Goal: Task Accomplishment & Management: Complete application form

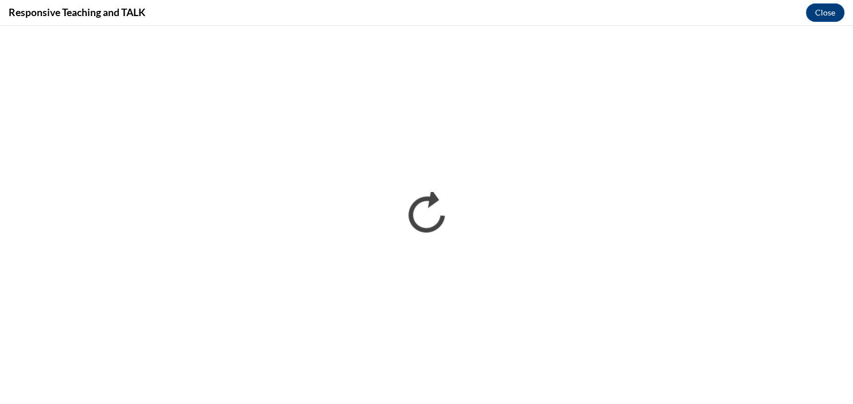
scroll to position [631, 0]
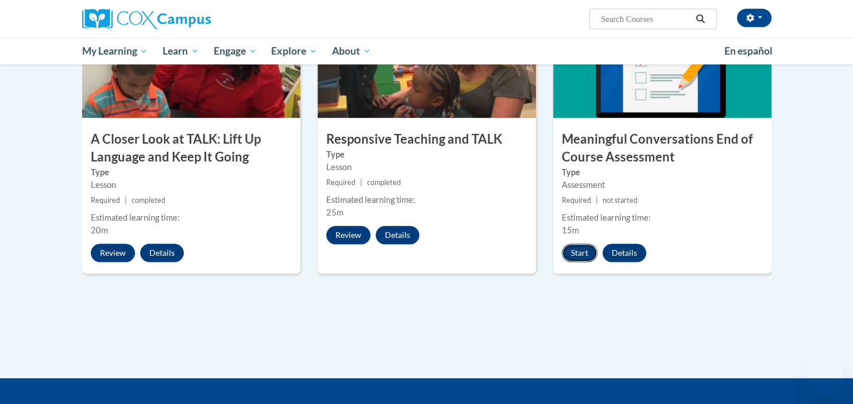
click at [585, 251] on button "Start" at bounding box center [580, 253] width 36 height 18
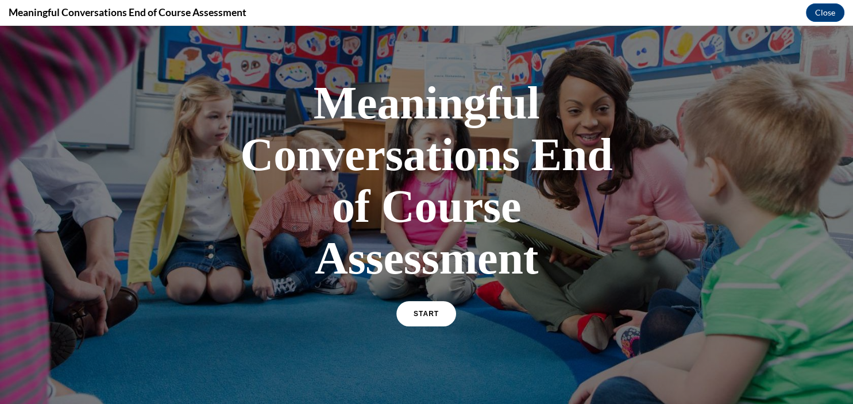
scroll to position [34, 0]
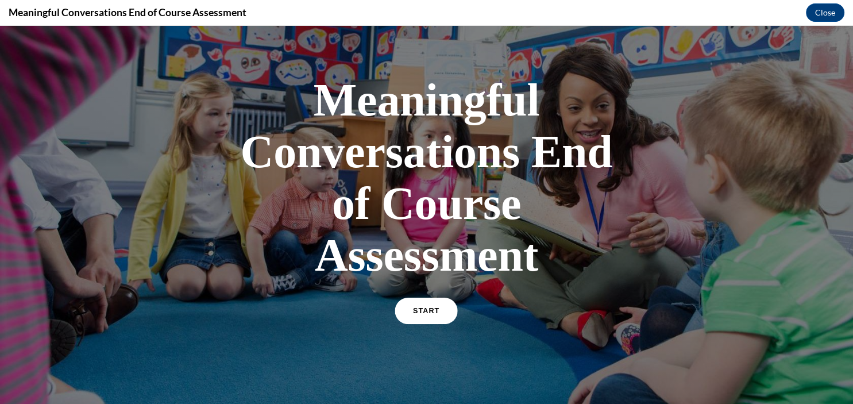
click at [448, 300] on div "START" at bounding box center [426, 315] width 60 height 35
click at [436, 316] on link "START" at bounding box center [426, 311] width 63 height 26
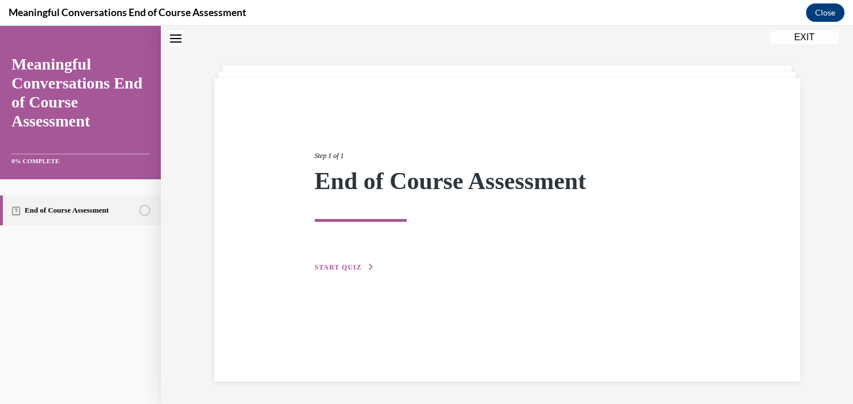
scroll to position [36, 0]
click at [334, 262] on button "START QUIZ" at bounding box center [345, 266] width 60 height 10
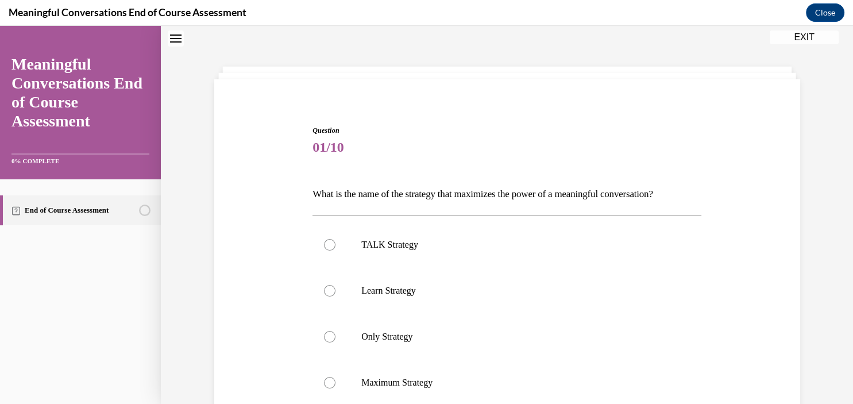
scroll to position [124, 0]
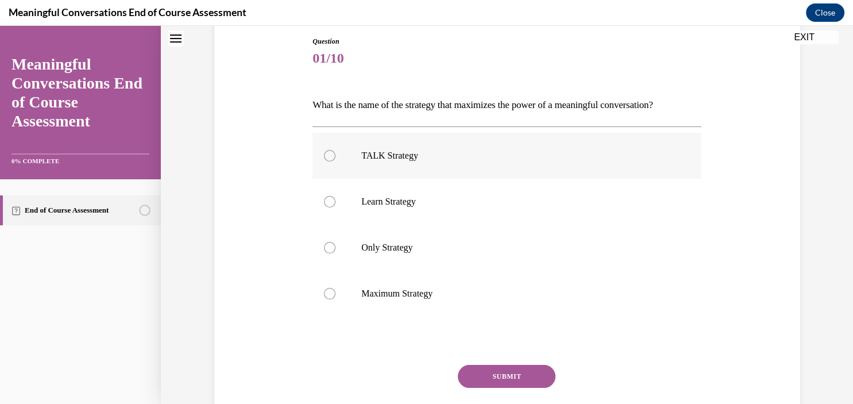
click at [405, 154] on p "TALK Strategy" at bounding box center [516, 155] width 311 height 11
click at [336, 154] on input "TALK Strategy" at bounding box center [329, 155] width 11 height 11
radio input "true"
click at [508, 377] on button "SUBMIT" at bounding box center [507, 376] width 98 height 23
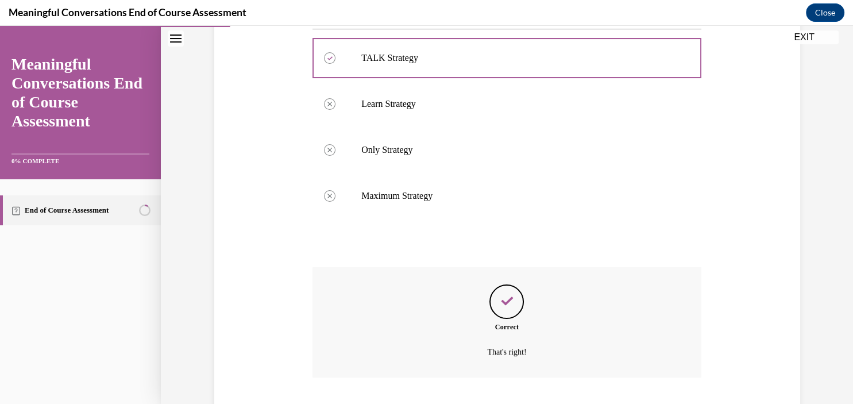
scroll to position [280, 0]
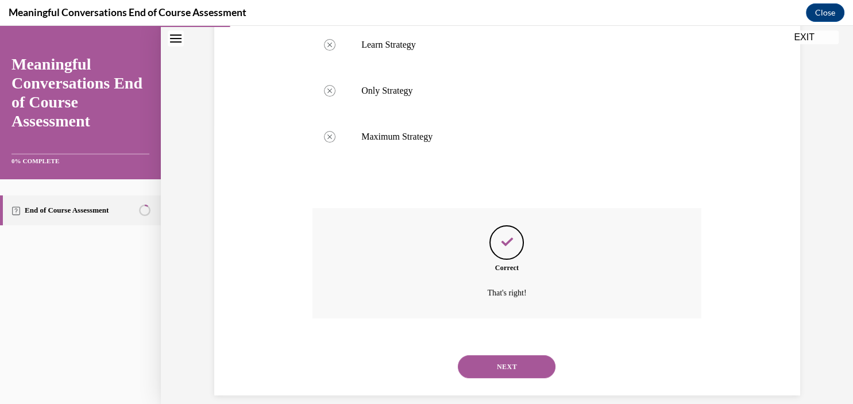
click at [512, 355] on button "NEXT" at bounding box center [507, 366] width 98 height 23
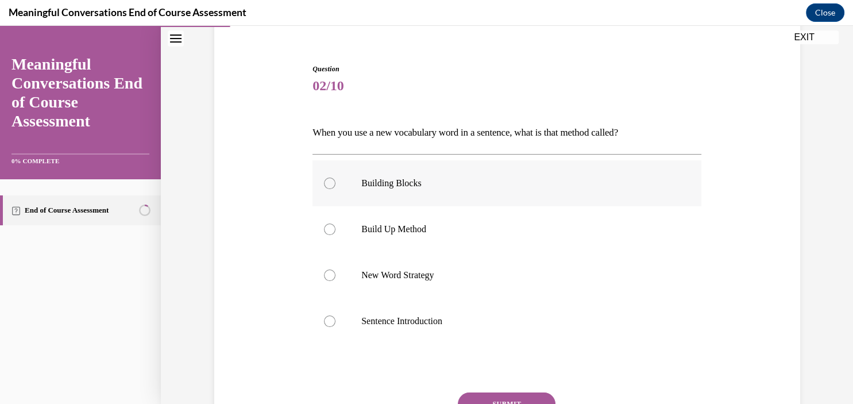
scroll to position [97, 0]
click at [438, 272] on p "New Word Strategy" at bounding box center [516, 274] width 311 height 11
click at [336, 272] on input "New Word Strategy" at bounding box center [329, 274] width 11 height 11
radio input "true"
click at [481, 395] on button "SUBMIT" at bounding box center [507, 403] width 98 height 23
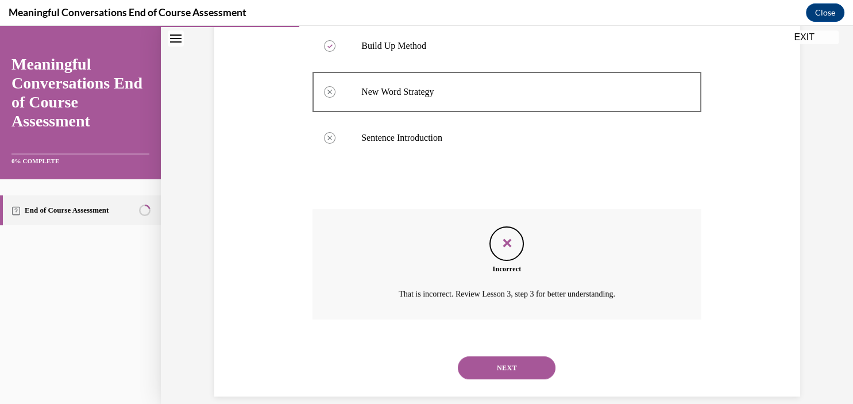
scroll to position [280, 0]
click at [506, 355] on button "NEXT" at bounding box center [507, 366] width 98 height 23
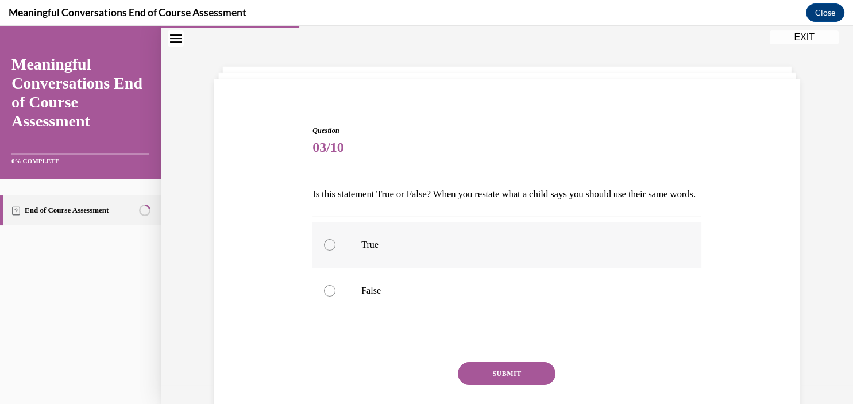
scroll to position [63, 0]
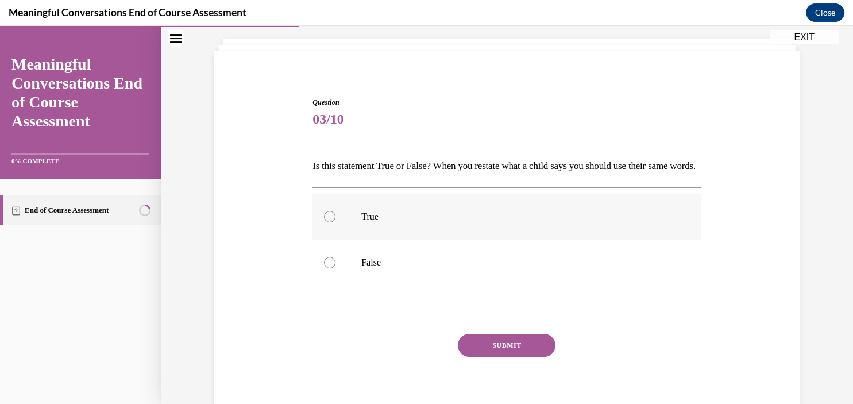
click at [451, 240] on label "True" at bounding box center [507, 217] width 389 height 46
click at [336, 222] on input "True" at bounding box center [329, 216] width 11 height 11
radio input "true"
click at [367, 286] on label "False" at bounding box center [507, 263] width 389 height 46
click at [336, 268] on input "False" at bounding box center [329, 262] width 11 height 11
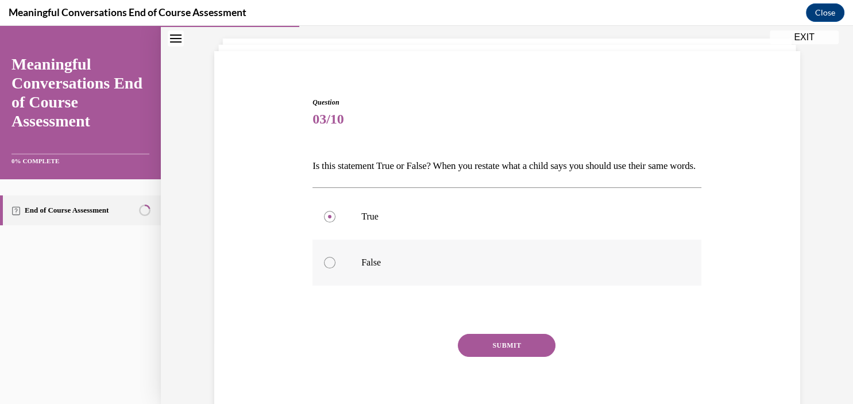
radio input "true"
click at [472, 357] on button "SUBMIT" at bounding box center [507, 345] width 98 height 23
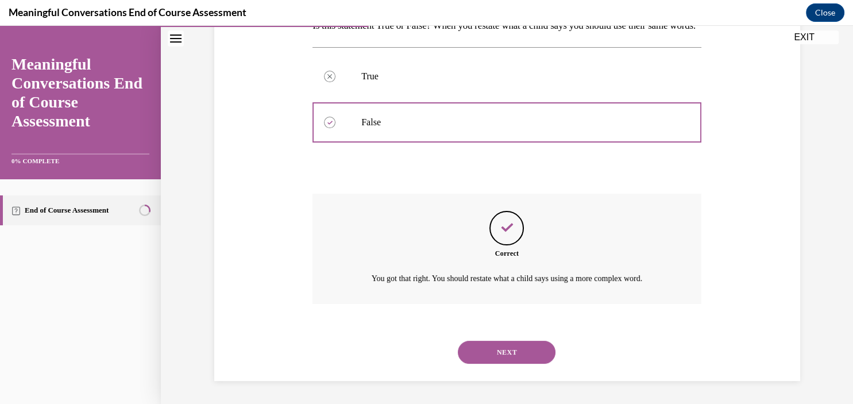
scroll to position [208, 0]
click at [522, 353] on button "NEXT" at bounding box center [507, 352] width 98 height 23
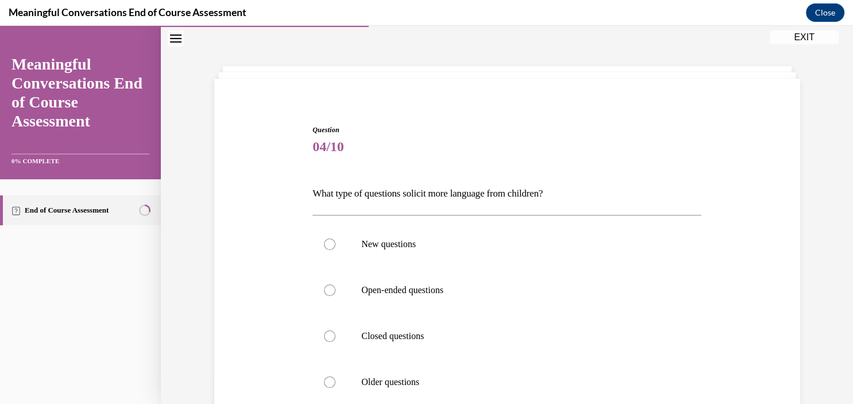
scroll to position [57, 0]
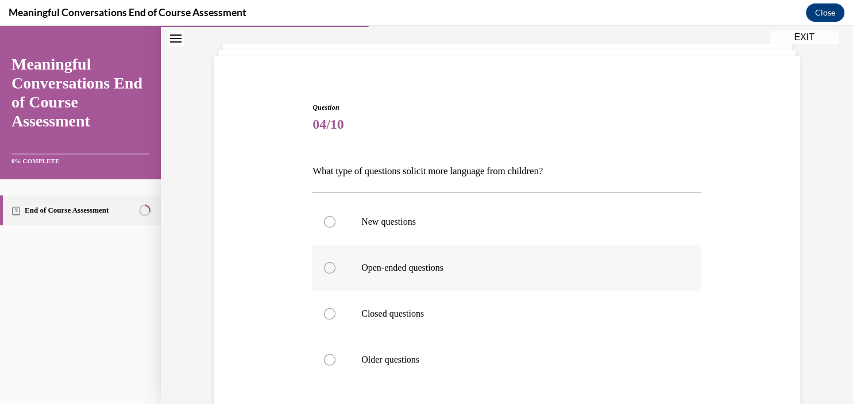
click at [458, 272] on p "Open-ended questions" at bounding box center [516, 267] width 311 height 11
click at [336, 272] on input "Open-ended questions" at bounding box center [329, 267] width 11 height 11
radio input "true"
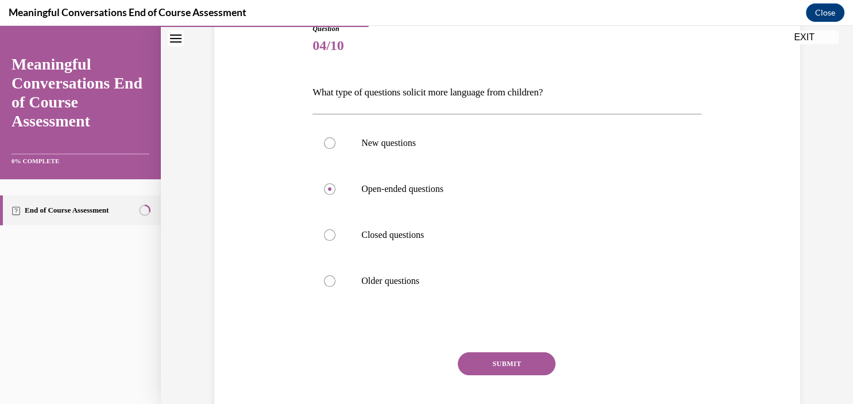
click at [508, 357] on button "SUBMIT" at bounding box center [507, 363] width 98 height 23
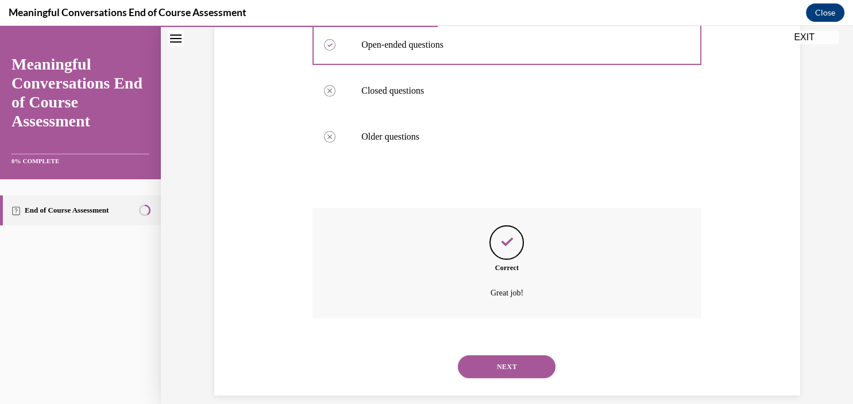
scroll to position [280, 0]
click at [506, 355] on button "NEXT" at bounding box center [507, 366] width 98 height 23
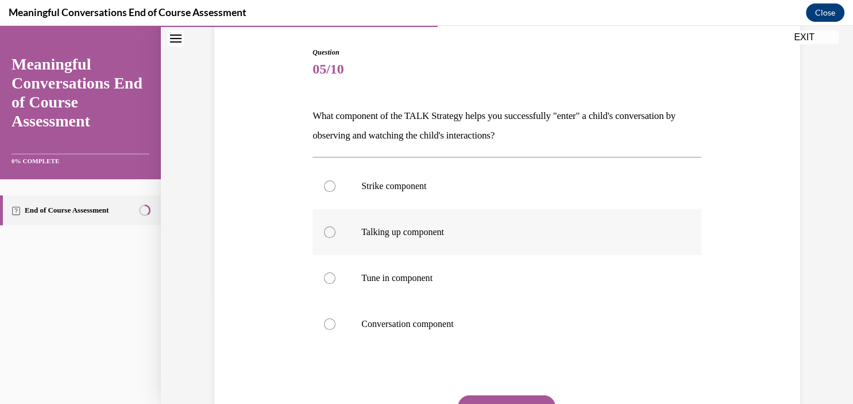
scroll to position [115, 0]
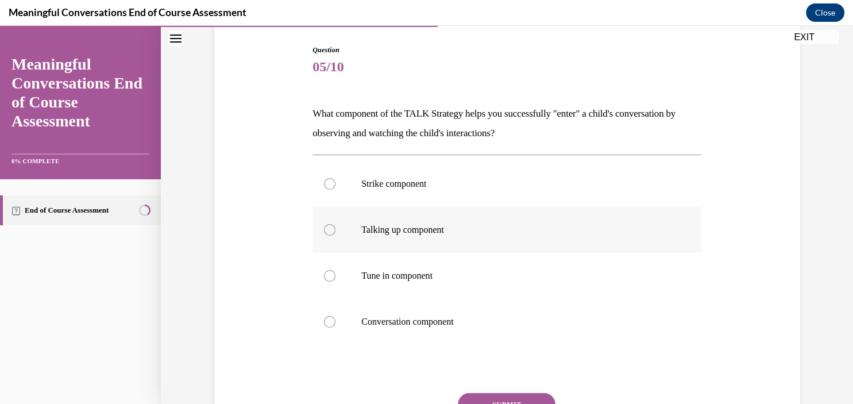
click at [470, 226] on p "Talking up component" at bounding box center [516, 229] width 311 height 11
click at [336, 226] on input "Talking up component" at bounding box center [329, 229] width 11 height 11
radio input "true"
click at [507, 397] on button "SUBMIT" at bounding box center [507, 404] width 98 height 23
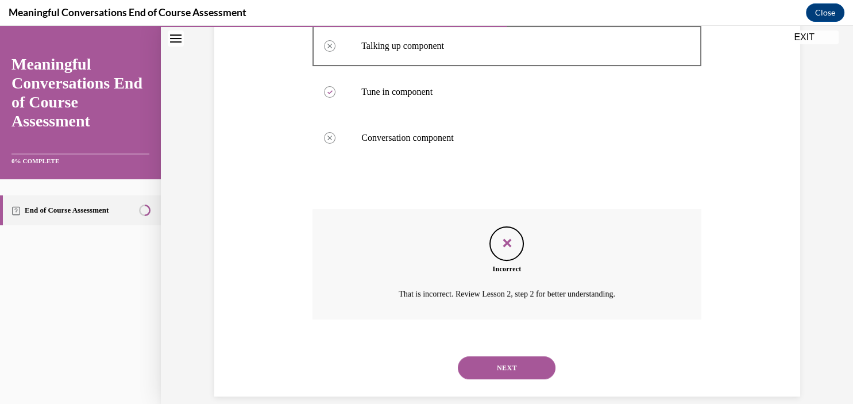
scroll to position [300, 0]
click at [493, 344] on div "NEXT" at bounding box center [507, 367] width 389 height 46
click at [494, 355] on button "NEXT" at bounding box center [507, 366] width 98 height 23
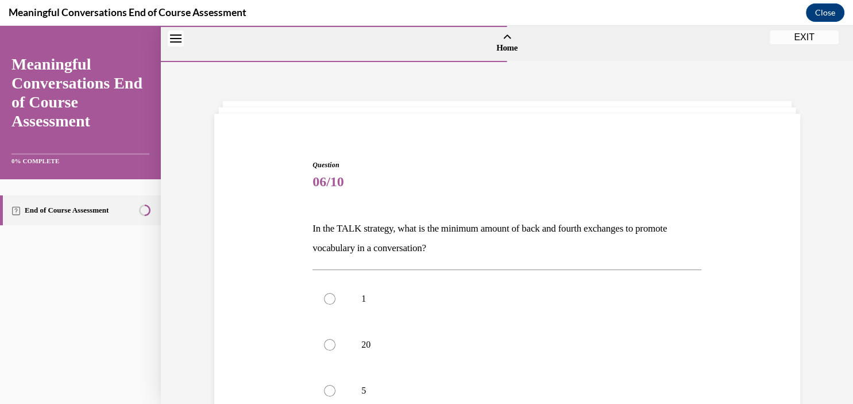
scroll to position [89, 0]
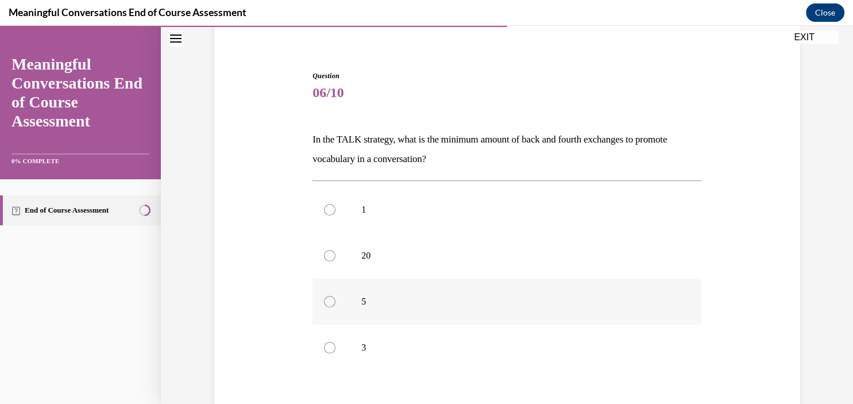
drag, startPoint x: 486, startPoint y: 333, endPoint x: 502, endPoint y: 306, distance: 31.1
click at [502, 306] on div "1 20 5 3" at bounding box center [507, 279] width 389 height 184
click at [664, 181] on div "1 20 5 3" at bounding box center [507, 278] width 389 height 196
click at [564, 309] on label "5" at bounding box center [507, 302] width 389 height 46
click at [336, 307] on input "5" at bounding box center [329, 301] width 11 height 11
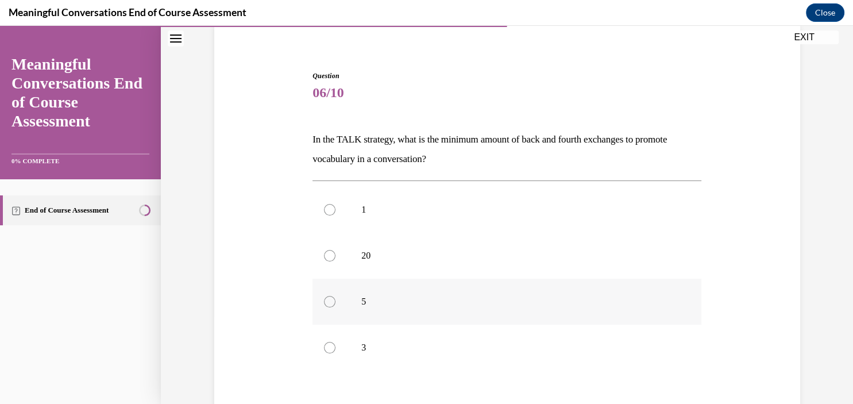
radio input "true"
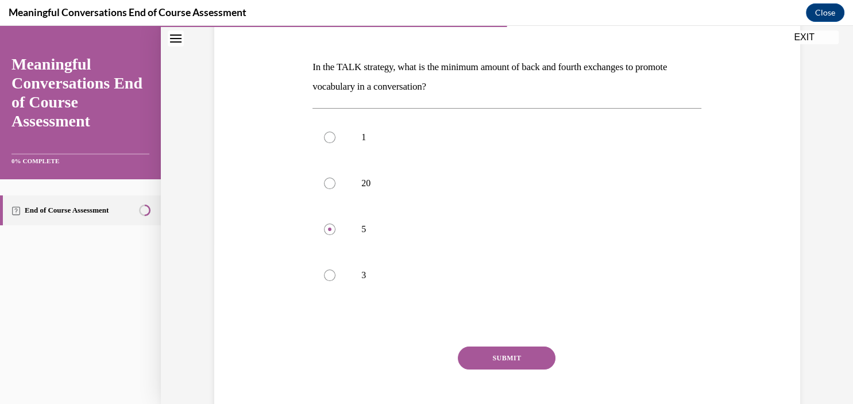
click at [543, 353] on button "SUBMIT" at bounding box center [507, 357] width 98 height 23
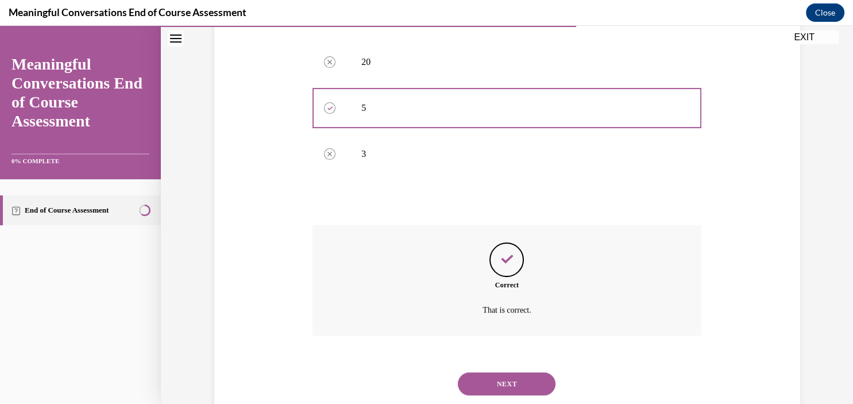
scroll to position [300, 0]
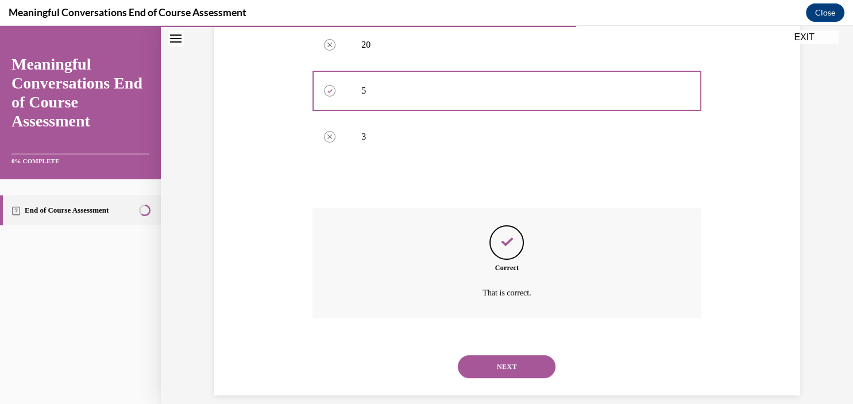
click at [521, 355] on button "NEXT" at bounding box center [507, 366] width 98 height 23
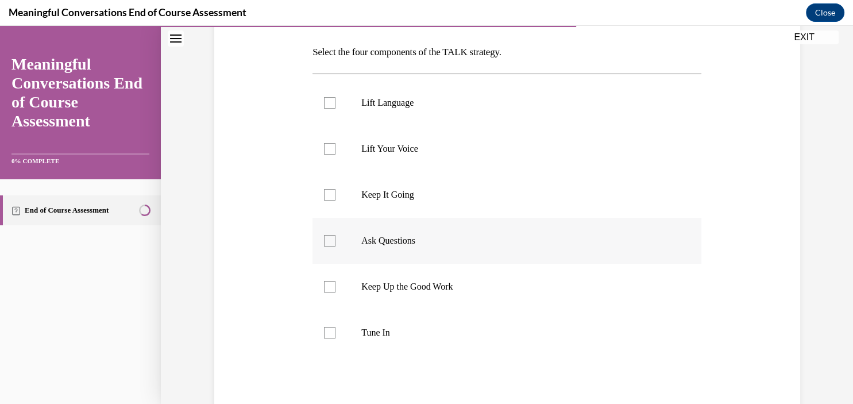
scroll to position [176, 0]
click at [406, 187] on label "Keep It Going" at bounding box center [507, 195] width 389 height 46
click at [336, 190] on input "Keep It Going" at bounding box center [329, 195] width 11 height 11
checkbox input "true"
click at [409, 236] on p "Ask Questions" at bounding box center [516, 241] width 311 height 11
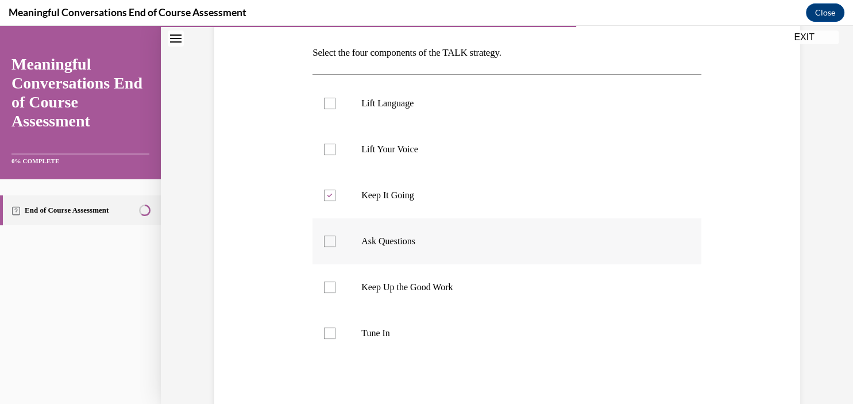
click at [336, 236] on input "Ask Questions" at bounding box center [329, 241] width 11 height 11
checkbox input "true"
click at [424, 287] on p "Keep Up the Good Work" at bounding box center [516, 287] width 311 height 11
click at [336, 287] on input "Keep Up the Good Work" at bounding box center [329, 287] width 11 height 11
checkbox input "true"
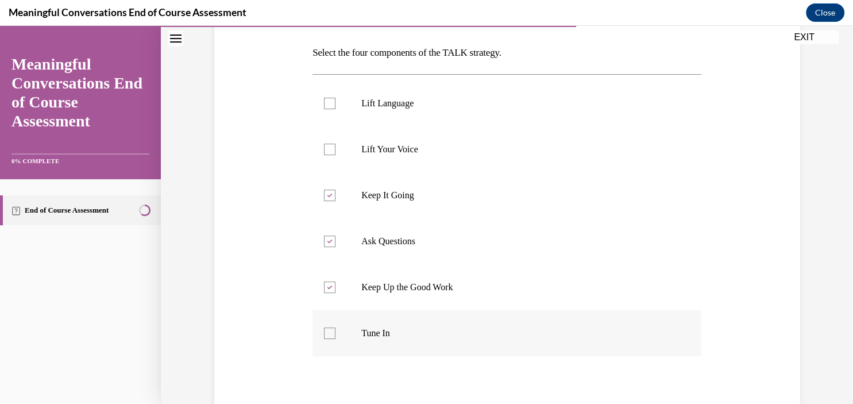
click at [396, 328] on p "Tune In" at bounding box center [516, 333] width 311 height 11
click at [336, 328] on input "Tune In" at bounding box center [329, 333] width 11 height 11
checkbox input "true"
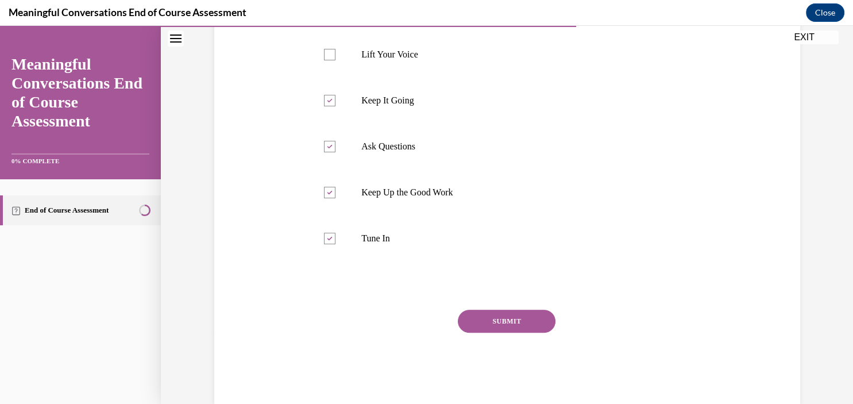
click at [499, 316] on button "SUBMIT" at bounding box center [507, 321] width 98 height 23
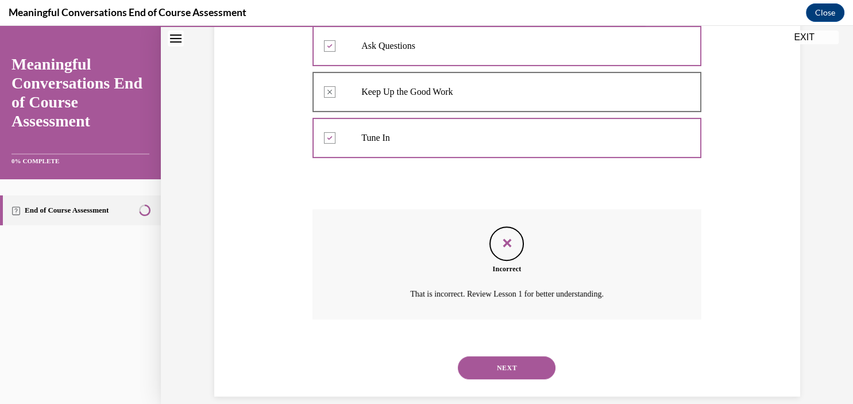
scroll to position [372, 0]
click at [511, 357] on button "NEXT" at bounding box center [507, 366] width 98 height 23
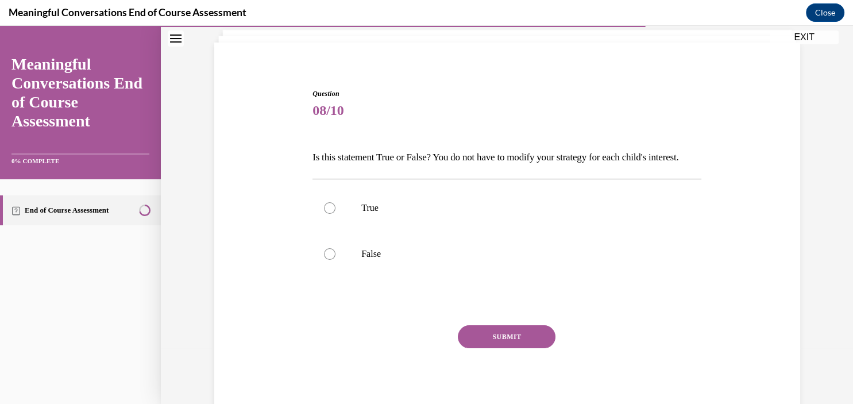
scroll to position [72, 0]
click at [393, 213] on p "True" at bounding box center [516, 207] width 311 height 11
click at [336, 213] on input "True" at bounding box center [329, 207] width 11 height 11
radio input "true"
click at [503, 333] on div "Question 08/10 Is this statement True or False? You do not have to modify your …" at bounding box center [507, 253] width 389 height 331
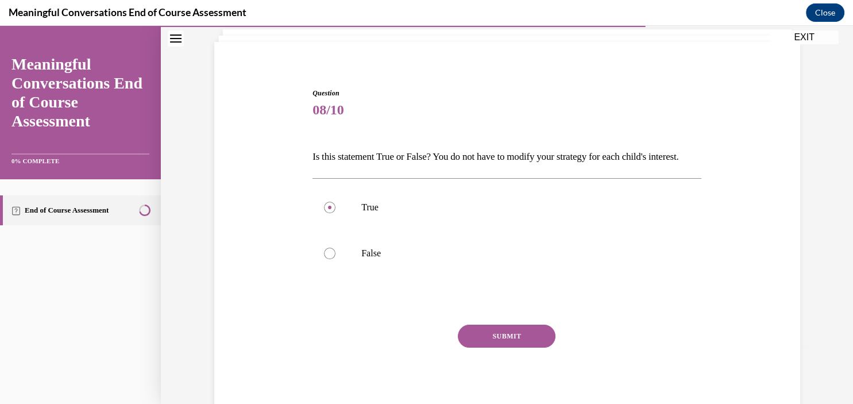
click at [509, 348] on button "SUBMIT" at bounding box center [507, 336] width 98 height 23
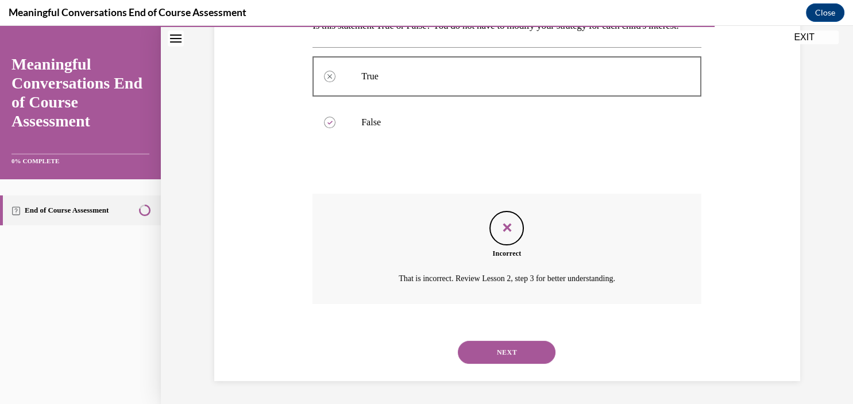
scroll to position [208, 0]
click at [500, 361] on button "NEXT" at bounding box center [507, 352] width 98 height 23
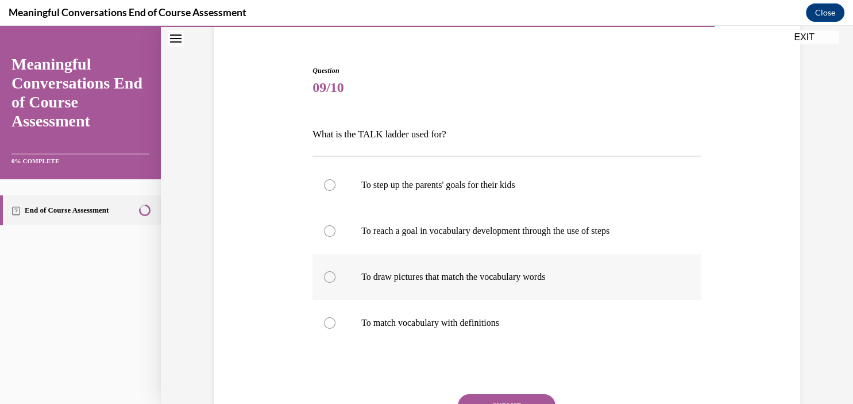
scroll to position [97, 0]
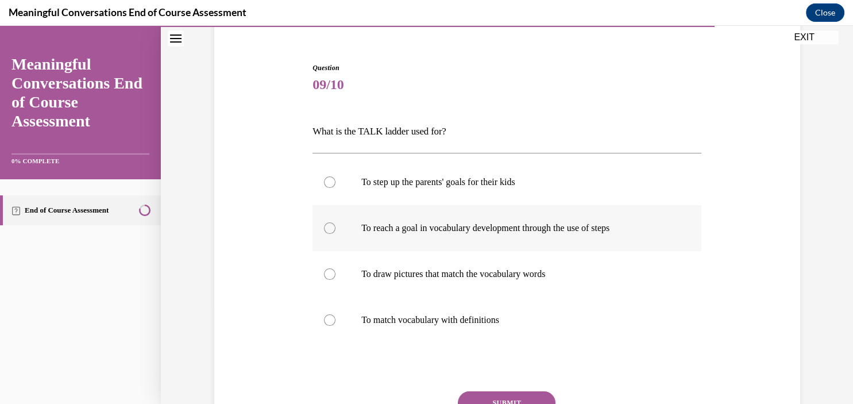
click at [450, 233] on p "To reach a goal in vocabulary development through the use of steps" at bounding box center [516, 227] width 311 height 11
click at [336, 233] on input "To reach a goal in vocabulary development through the use of steps" at bounding box center [329, 227] width 11 height 11
radio input "true"
click at [502, 398] on button "SUBMIT" at bounding box center [507, 402] width 98 height 23
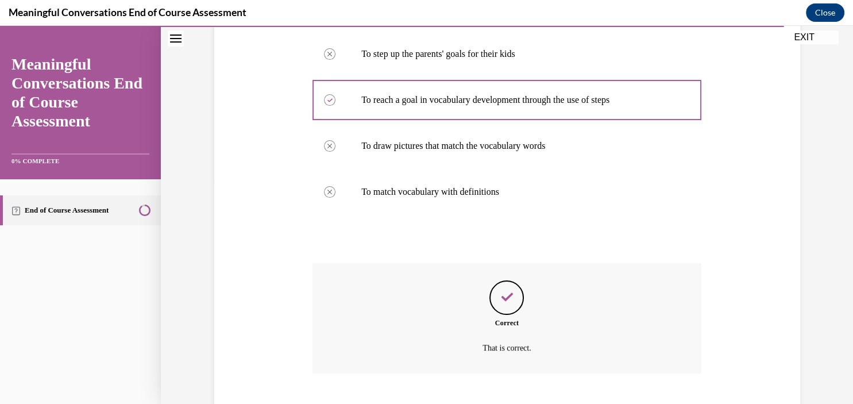
scroll to position [257, 0]
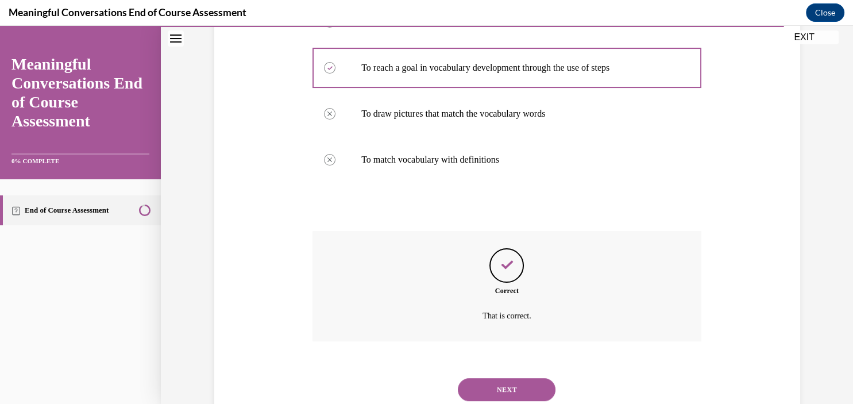
click at [504, 380] on button "NEXT" at bounding box center [507, 389] width 98 height 23
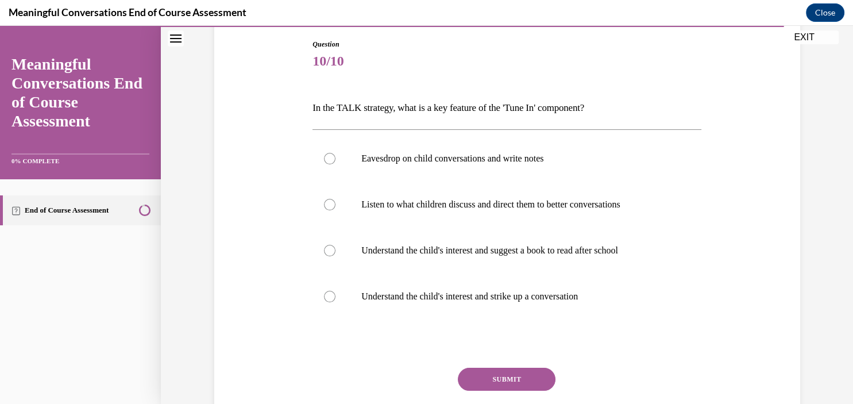
scroll to position [121, 0]
click at [518, 288] on label "Understand the child's interest and strike up a conversation" at bounding box center [507, 296] width 389 height 46
click at [336, 290] on input "Understand the child's interest and strike up a conversation" at bounding box center [329, 295] width 11 height 11
radio input "true"
click at [520, 389] on button "SUBMIT" at bounding box center [507, 378] width 98 height 23
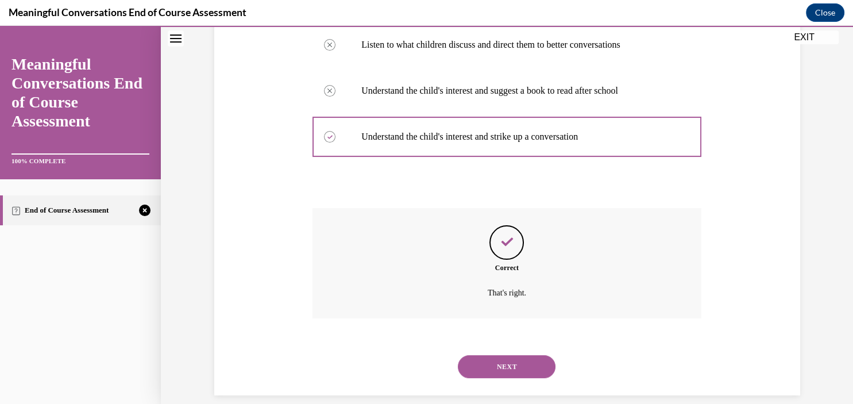
scroll to position [280, 0]
click at [516, 357] on button "NEXT" at bounding box center [507, 366] width 98 height 23
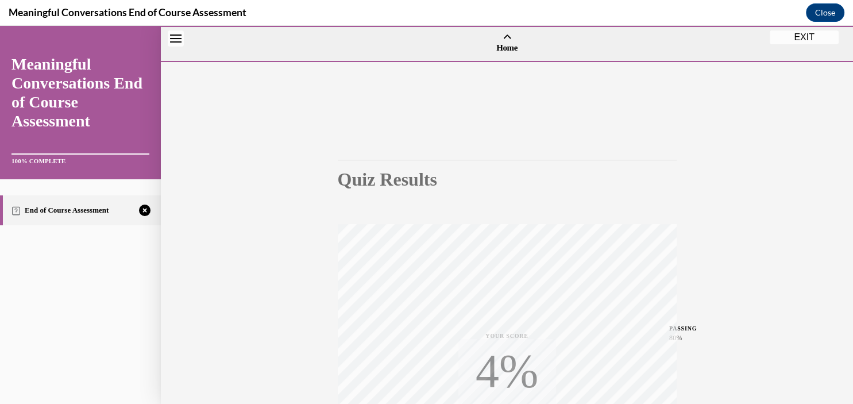
scroll to position [210, 0]
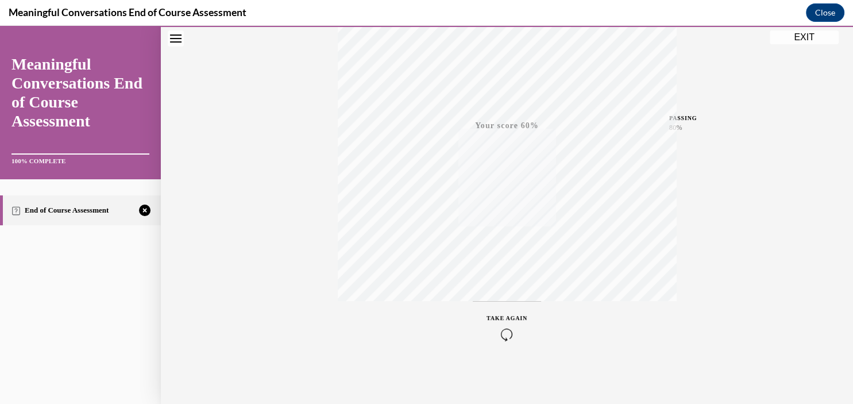
click at [502, 321] on div "TAKE AGAIN" at bounding box center [507, 327] width 41 height 27
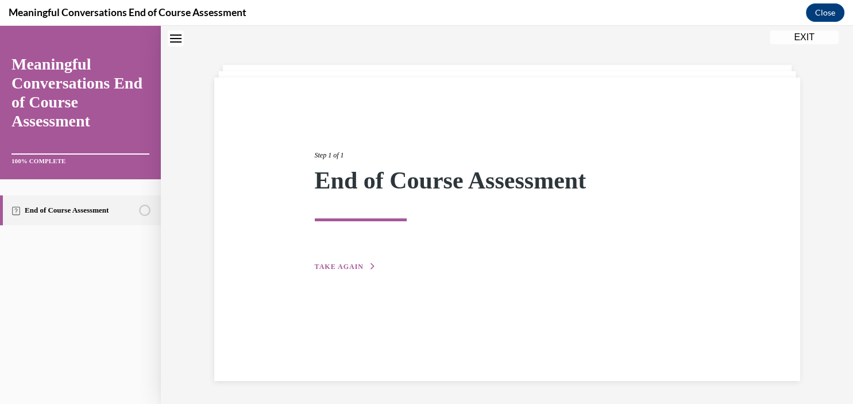
scroll to position [36, 0]
click at [344, 256] on div "Step 1 of 1 End of Course Assessment TAKE AGAIN" at bounding box center [507, 198] width 402 height 149
click at [350, 267] on span "TAKE AGAIN" at bounding box center [339, 267] width 49 height 8
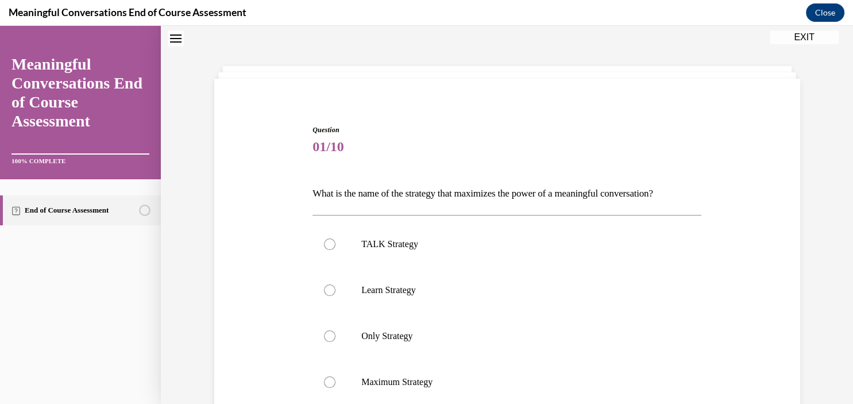
scroll to position [34, 0]
click at [350, 267] on label "TALK Strategy" at bounding box center [507, 245] width 389 height 46
click at [336, 251] on input "TALK Strategy" at bounding box center [329, 244] width 11 height 11
radio input "true"
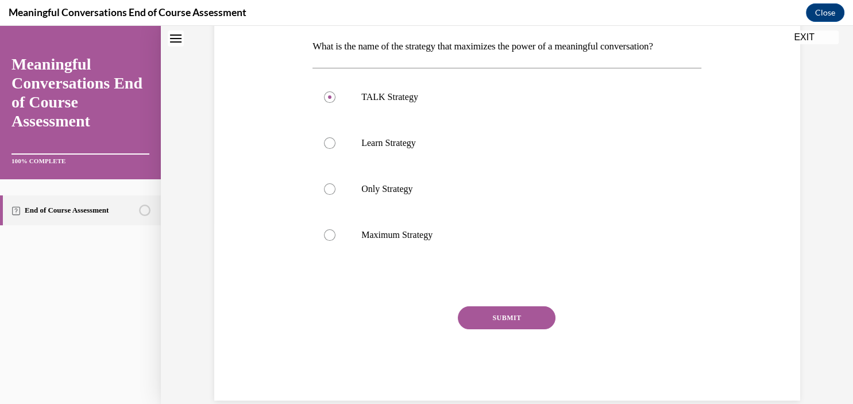
click at [500, 320] on button "SUBMIT" at bounding box center [507, 317] width 98 height 23
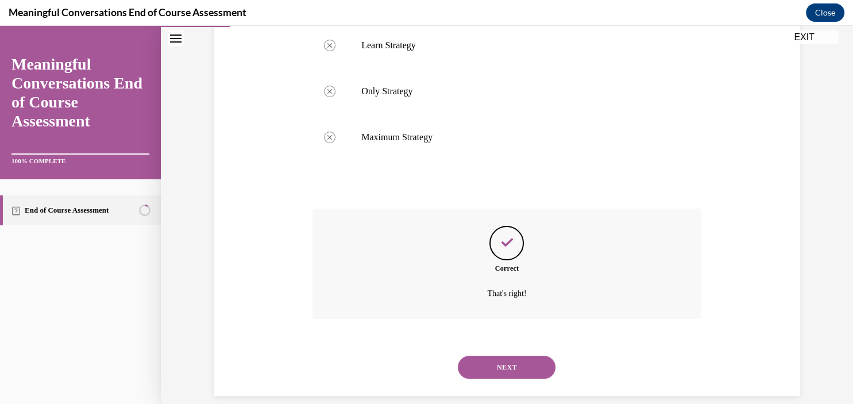
scroll to position [280, 0]
click at [500, 360] on button "NEXT" at bounding box center [507, 366] width 98 height 23
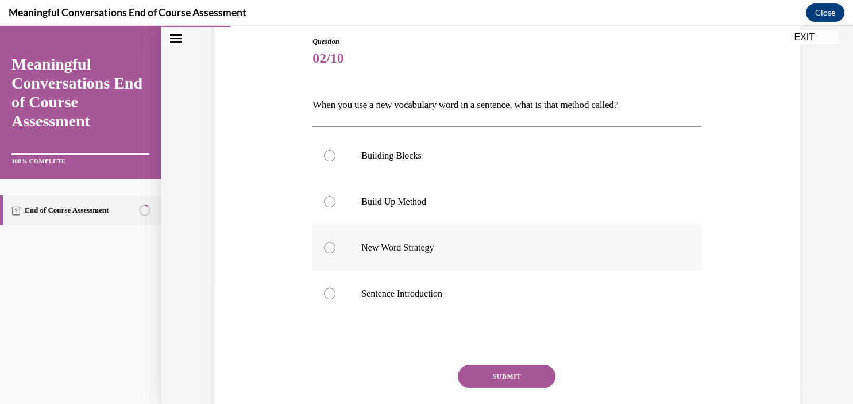
scroll to position [123, 0]
click at [431, 204] on p "Build Up Method" at bounding box center [516, 202] width 311 height 11
click at [336, 204] on input "Build Up Method" at bounding box center [329, 202] width 11 height 11
radio input "true"
click at [540, 391] on div "SUBMIT" at bounding box center [507, 393] width 389 height 57
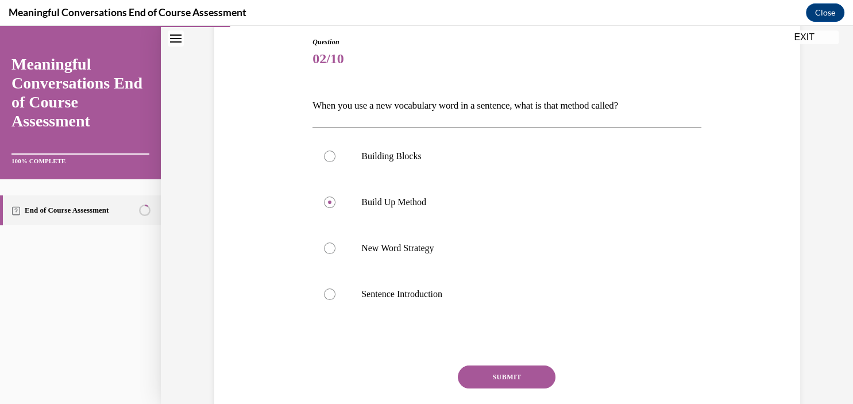
click at [524, 382] on button "SUBMIT" at bounding box center [507, 376] width 98 height 23
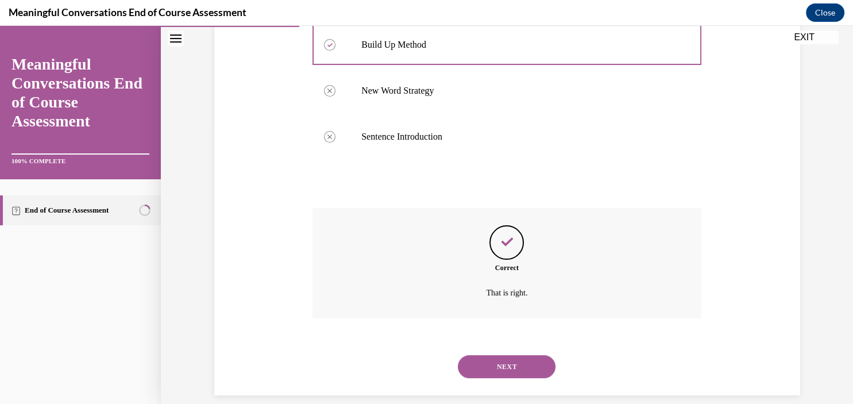
click at [529, 363] on button "NEXT" at bounding box center [507, 366] width 98 height 23
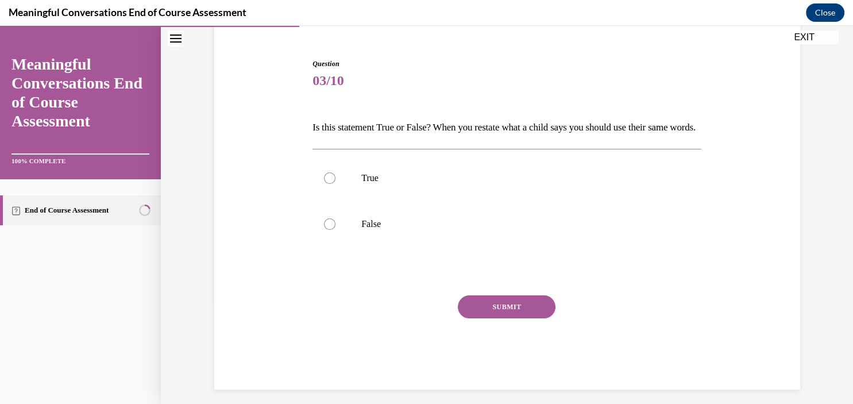
scroll to position [102, 0]
click at [499, 246] on label "False" at bounding box center [507, 223] width 389 height 46
click at [336, 229] on input "False" at bounding box center [329, 222] width 11 height 11
radio input "true"
click at [507, 340] on div "SUBMIT" at bounding box center [507, 322] width 389 height 57
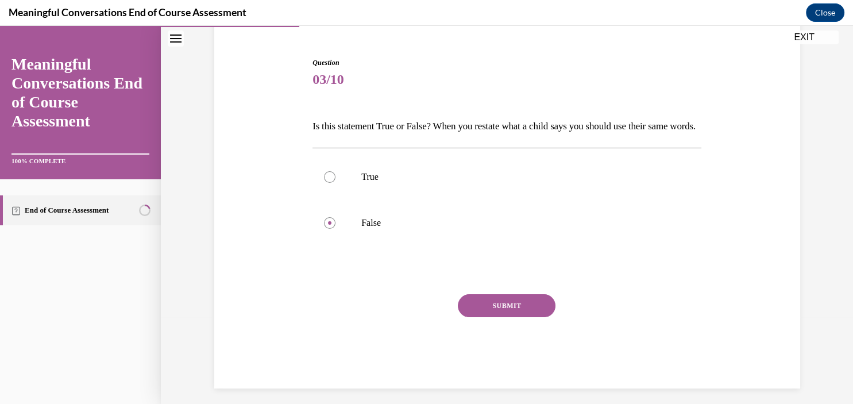
click at [520, 317] on button "SUBMIT" at bounding box center [507, 305] width 98 height 23
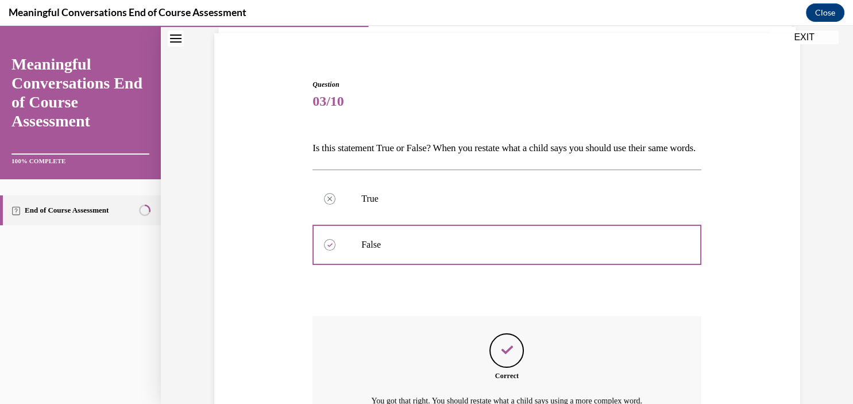
scroll to position [208, 0]
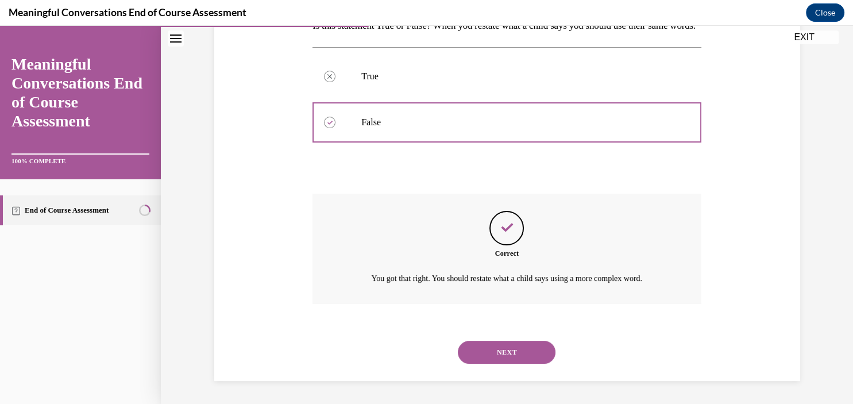
click at [515, 359] on button "NEXT" at bounding box center [507, 352] width 98 height 23
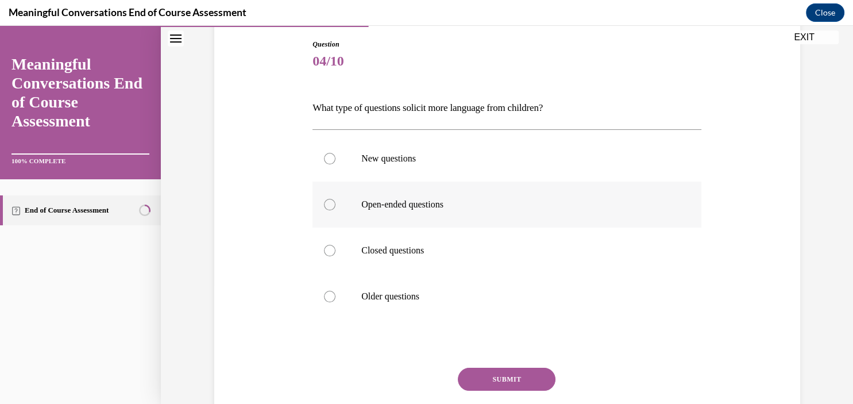
click at [554, 206] on p "Open-ended questions" at bounding box center [516, 204] width 311 height 11
click at [336, 206] on input "Open-ended questions" at bounding box center [329, 204] width 11 height 11
radio input "true"
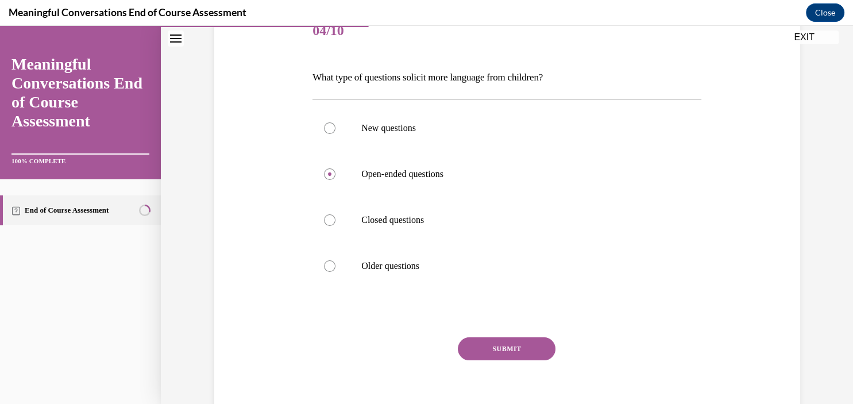
click at [509, 358] on button "SUBMIT" at bounding box center [507, 348] width 98 height 23
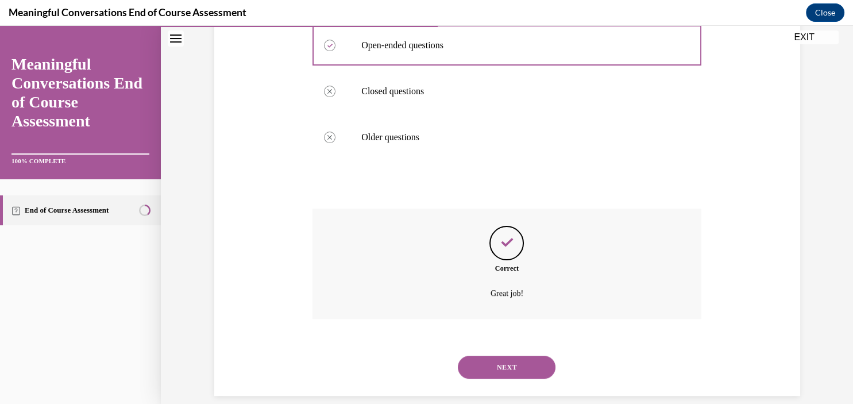
scroll to position [280, 0]
click at [518, 357] on button "NEXT" at bounding box center [507, 366] width 98 height 23
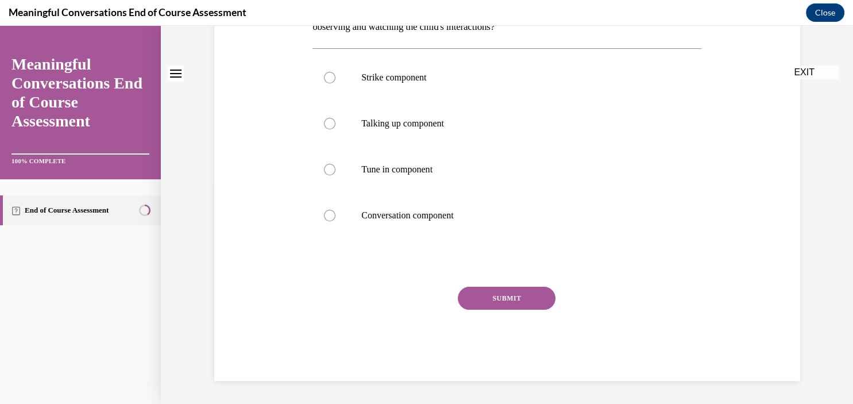
scroll to position [0, 0]
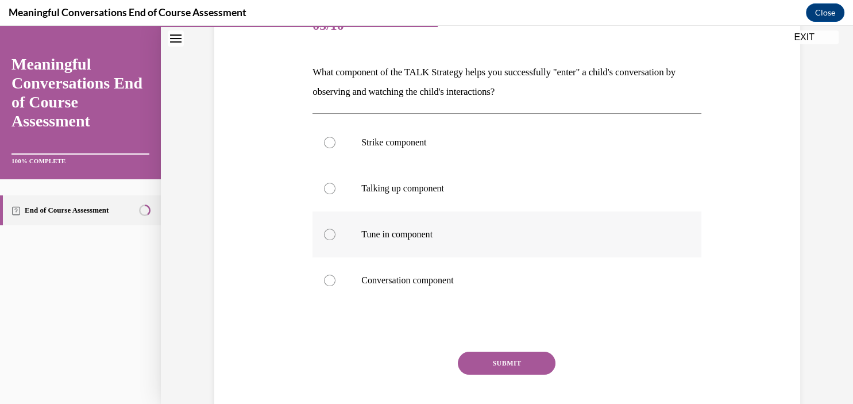
click at [476, 240] on p "Tune in component" at bounding box center [516, 234] width 311 height 11
click at [336, 240] on input "Tune in component" at bounding box center [329, 234] width 11 height 11
radio input "true"
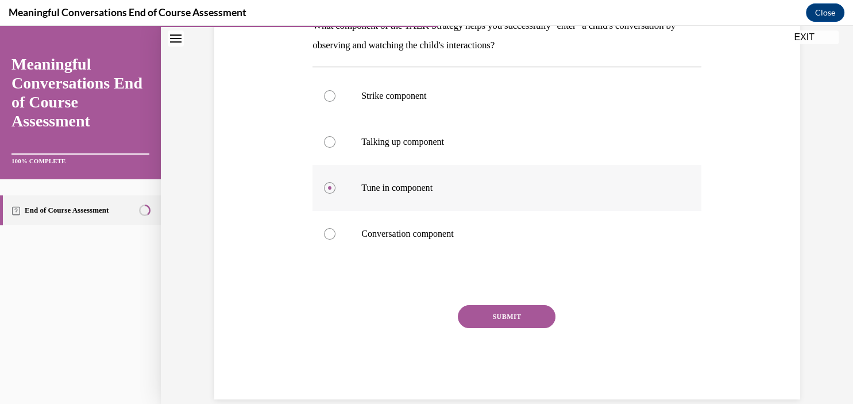
scroll to position [207, 0]
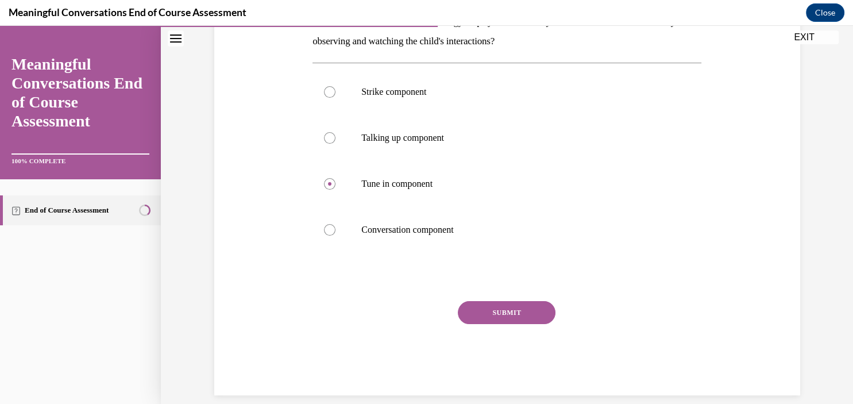
click at [533, 314] on button "SUBMIT" at bounding box center [507, 312] width 98 height 23
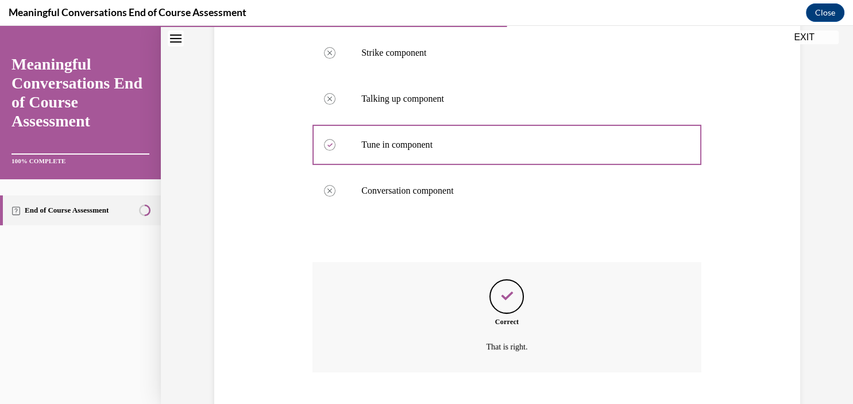
scroll to position [300, 0]
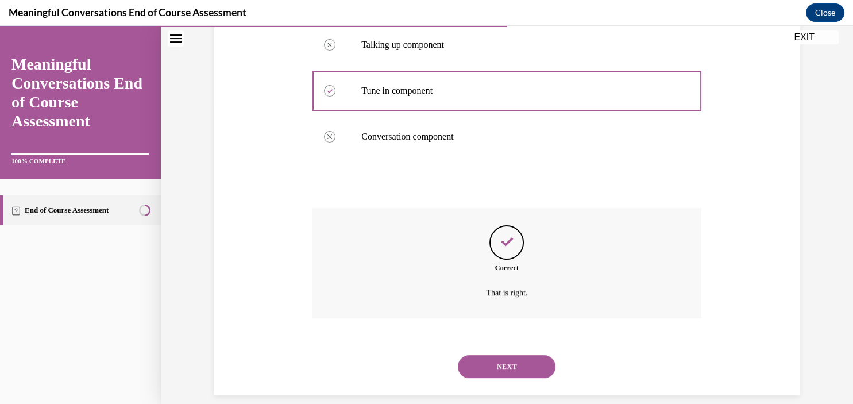
click at [514, 359] on button "NEXT" at bounding box center [507, 366] width 98 height 23
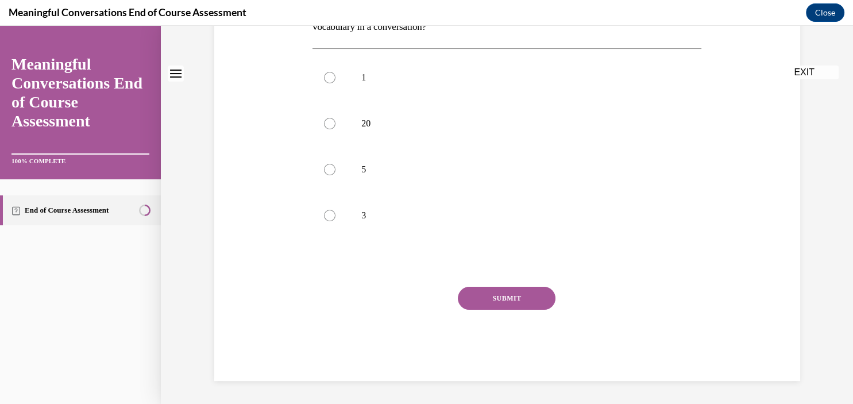
scroll to position [0, 0]
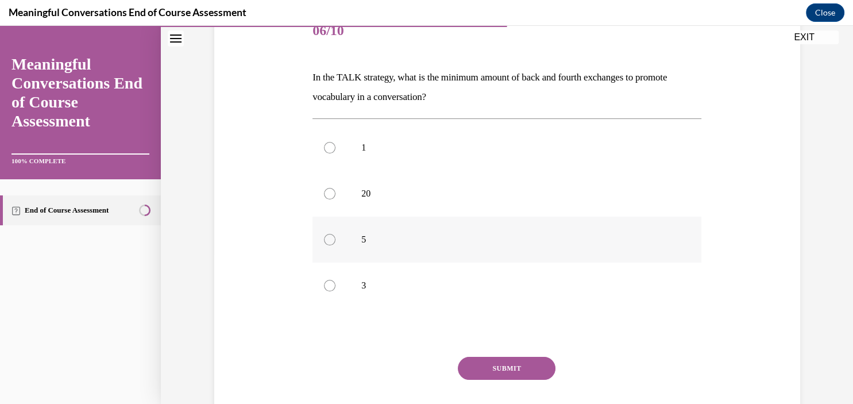
click at [481, 248] on label "5" at bounding box center [507, 240] width 389 height 46
click at [336, 245] on input "5" at bounding box center [329, 239] width 11 height 11
radio input "true"
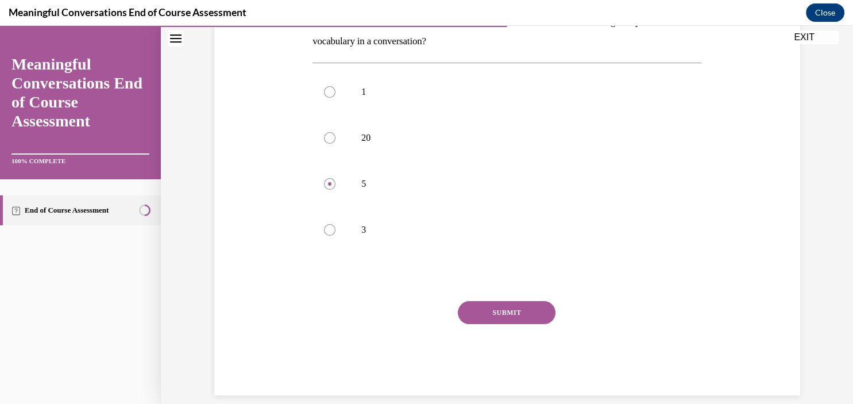
click at [519, 310] on button "SUBMIT" at bounding box center [507, 312] width 98 height 23
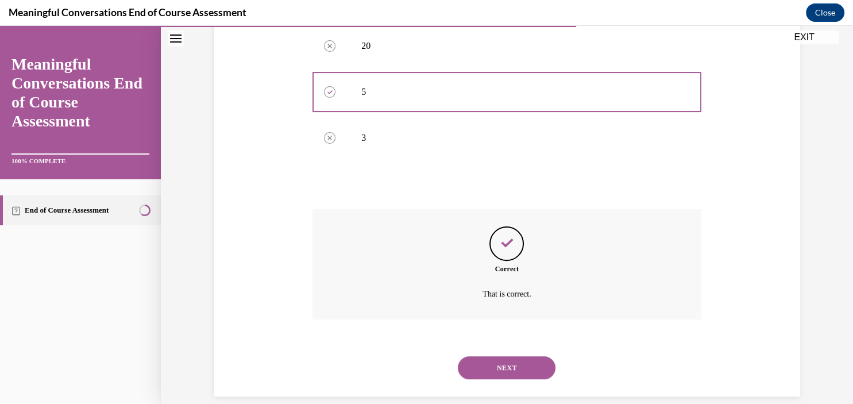
scroll to position [300, 0]
click at [516, 355] on button "NEXT" at bounding box center [507, 366] width 98 height 23
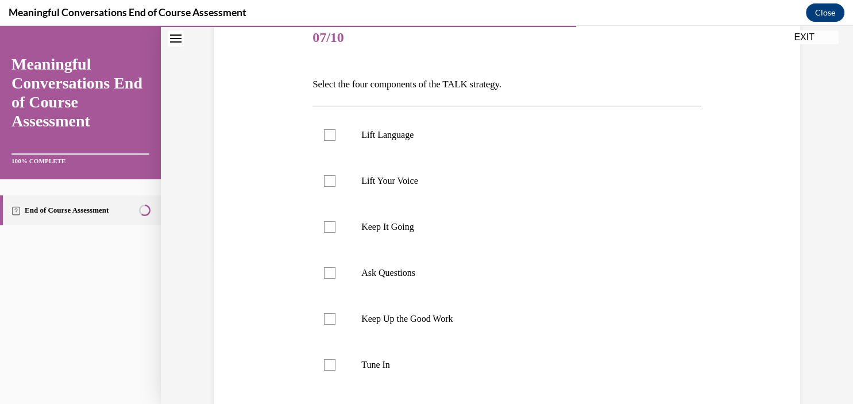
scroll to position [145, 0]
click at [527, 144] on label "Lift Language" at bounding box center [507, 134] width 389 height 46
click at [336, 140] on input "Lift Language" at bounding box center [329, 134] width 11 height 11
click at [563, 137] on p "Lift Language" at bounding box center [516, 134] width 311 height 11
click at [336, 137] on input "Lift Language" at bounding box center [329, 134] width 11 height 11
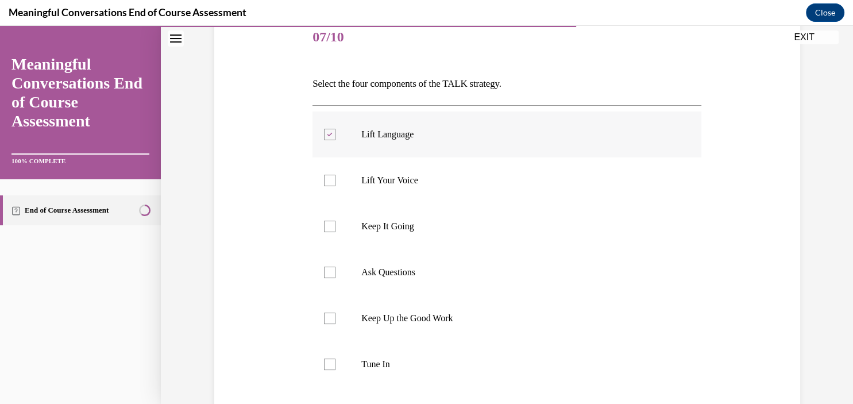
checkbox input "false"
click at [536, 187] on label "Lift Your Voice" at bounding box center [507, 180] width 389 height 46
click at [336, 186] on input "Lift Your Voice" at bounding box center [329, 180] width 11 height 11
checkbox input "true"
click at [518, 233] on label "Keep It Going" at bounding box center [507, 226] width 389 height 46
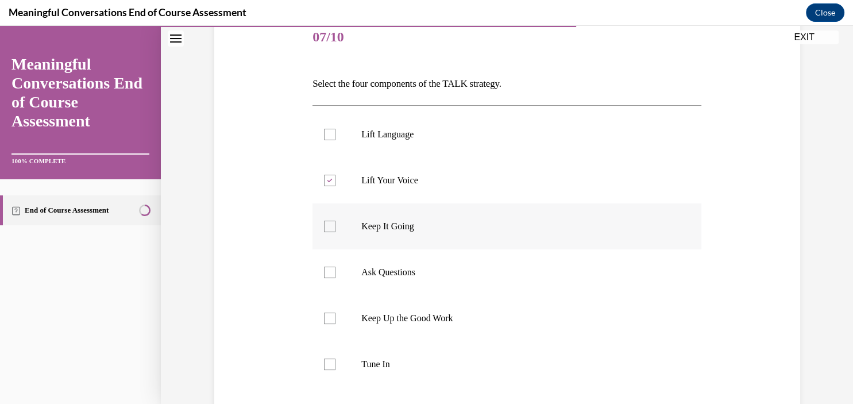
click at [336, 232] on input "Keep It Going" at bounding box center [329, 226] width 11 height 11
checkbox input "true"
click at [498, 286] on label "Ask Questions" at bounding box center [507, 272] width 389 height 46
click at [336, 278] on input "Ask Questions" at bounding box center [329, 272] width 11 height 11
checkbox input "true"
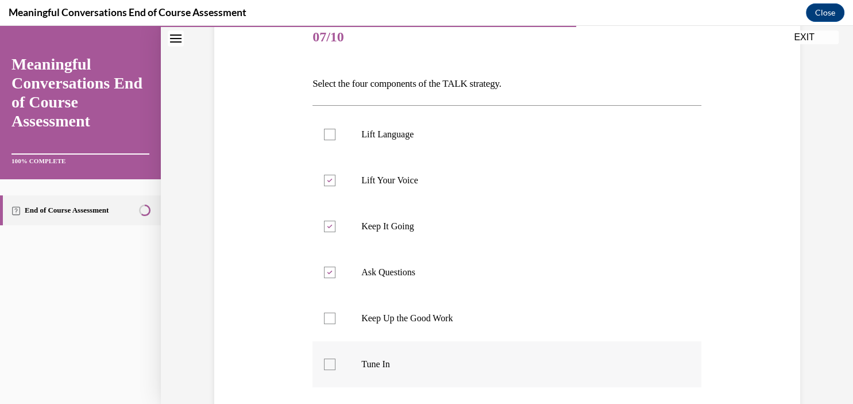
click at [476, 367] on p "Tune In" at bounding box center [516, 364] width 311 height 11
click at [336, 367] on input "Tune In" at bounding box center [329, 364] width 11 height 11
checkbox input "true"
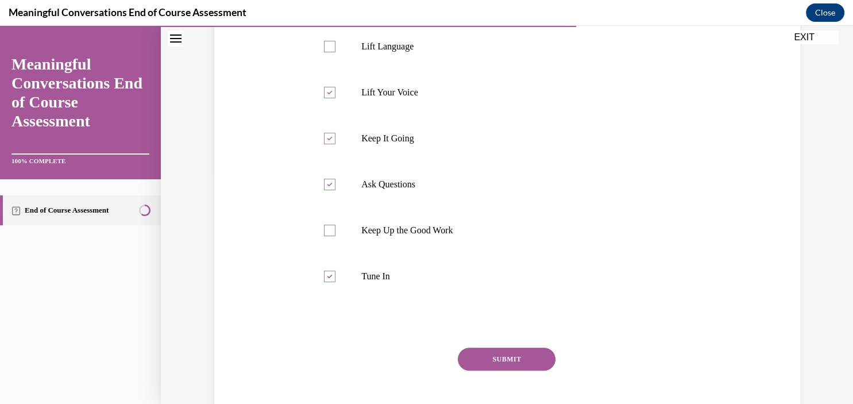
click at [534, 355] on button "SUBMIT" at bounding box center [507, 359] width 98 height 23
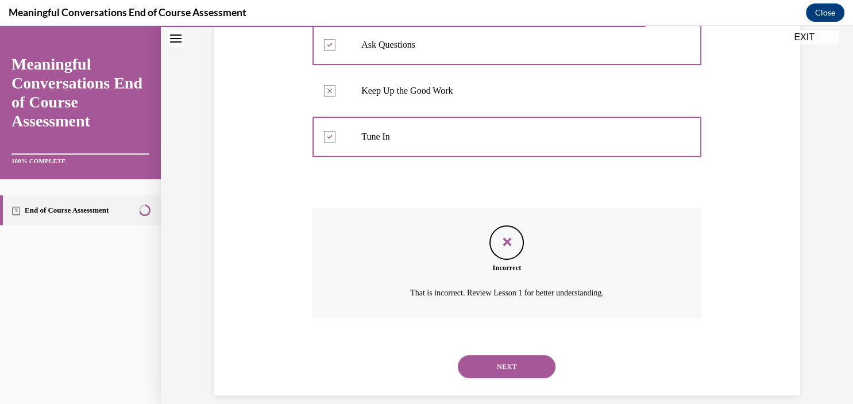
click at [541, 360] on button "NEXT" at bounding box center [507, 366] width 98 height 23
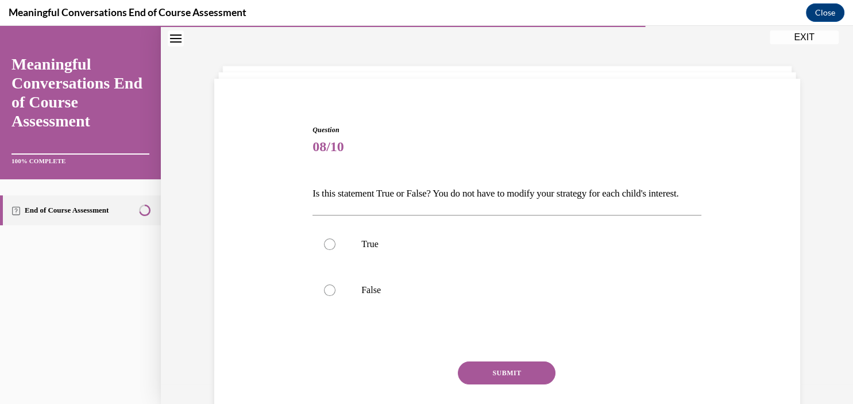
scroll to position [34, 0]
click at [511, 251] on p "True" at bounding box center [516, 244] width 311 height 11
click at [336, 251] on input "True" at bounding box center [329, 244] width 11 height 11
radio input "true"
click at [498, 314] on label "False" at bounding box center [507, 291] width 389 height 46
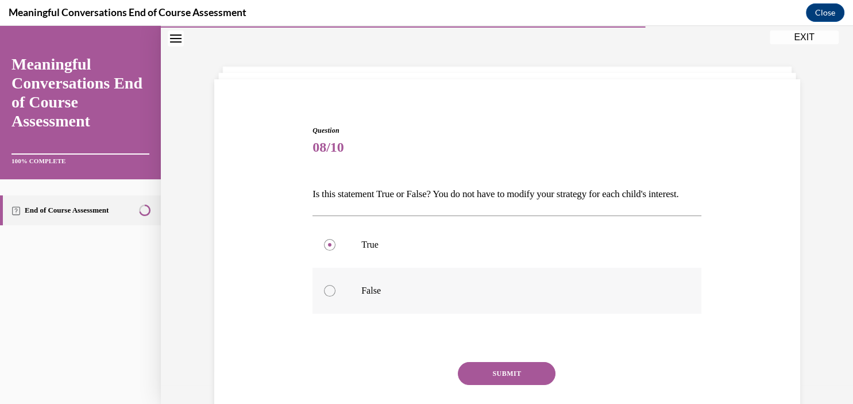
click at [336, 296] on input "False" at bounding box center [329, 290] width 11 height 11
radio input "true"
click at [526, 385] on button "SUBMIT" at bounding box center [507, 373] width 98 height 23
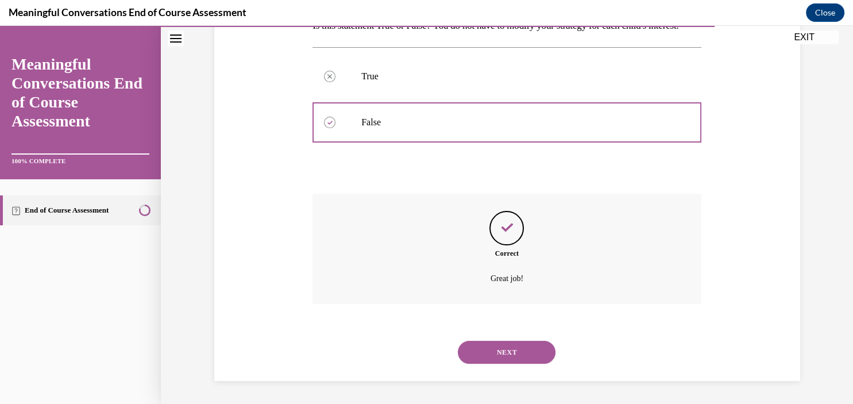
scroll to position [208, 0]
click at [527, 354] on button "NEXT" at bounding box center [507, 352] width 98 height 23
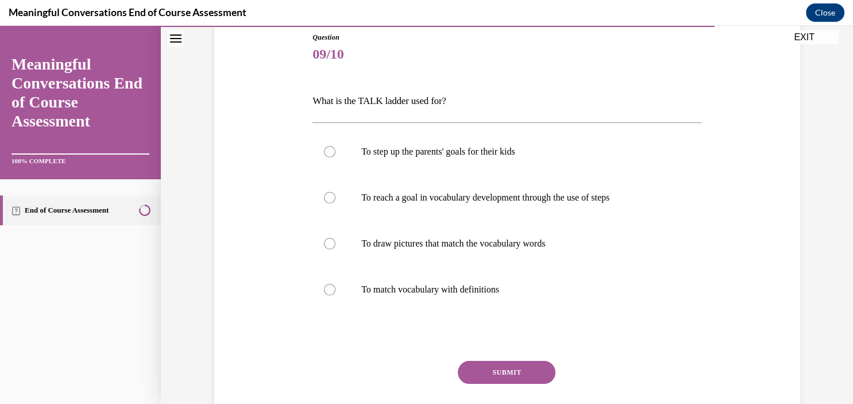
scroll to position [130, 0]
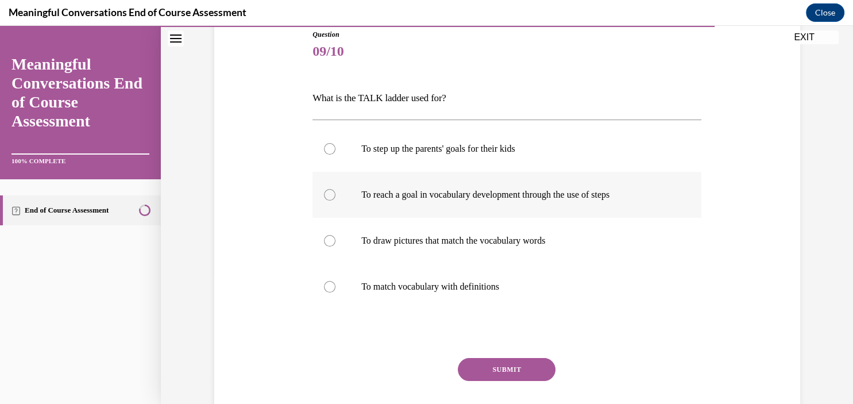
click at [597, 197] on p "To reach a goal in vocabulary development through the use of steps" at bounding box center [516, 194] width 311 height 11
click at [336, 197] on input "To reach a goal in vocabulary development through the use of steps" at bounding box center [329, 194] width 11 height 11
radio input "true"
click at [532, 360] on button "SUBMIT" at bounding box center [507, 369] width 98 height 23
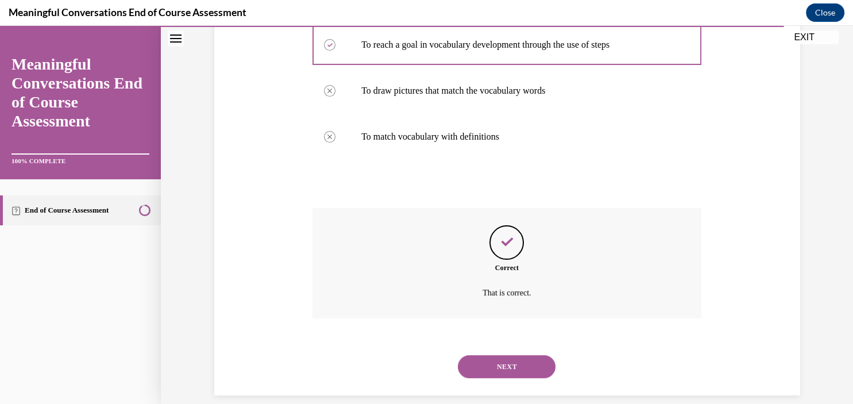
scroll to position [280, 0]
click at [528, 372] on div "NEXT" at bounding box center [507, 367] width 389 height 46
click at [513, 357] on button "NEXT" at bounding box center [507, 366] width 98 height 23
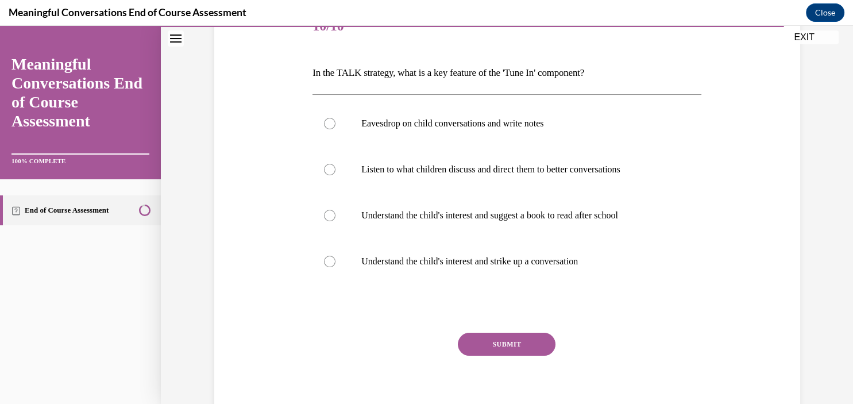
scroll to position [156, 0]
click at [634, 225] on label "Understand the child's interest and suggest a book to read after school" at bounding box center [507, 215] width 389 height 46
click at [336, 221] on input "Understand the child's interest and suggest a book to read after school" at bounding box center [329, 215] width 11 height 11
radio input "true"
click at [580, 275] on label "Understand the child's interest and strike up a conversation" at bounding box center [507, 261] width 389 height 46
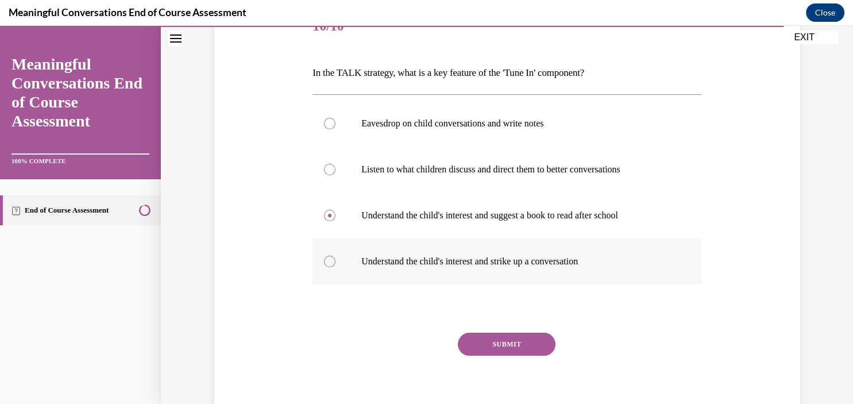
click at [336, 267] on input "Understand the child's interest and strike up a conversation" at bounding box center [329, 261] width 11 height 11
radio input "true"
click at [527, 339] on button "SUBMIT" at bounding box center [507, 344] width 98 height 23
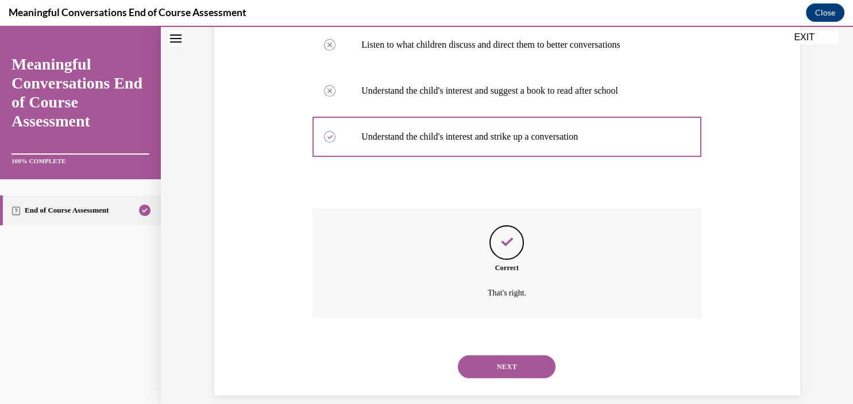
scroll to position [280, 0]
click at [534, 369] on div "NEXT" at bounding box center [507, 367] width 389 height 46
click at [527, 373] on div "NEXT" at bounding box center [507, 367] width 389 height 46
click at [532, 355] on button "NEXT" at bounding box center [507, 366] width 98 height 23
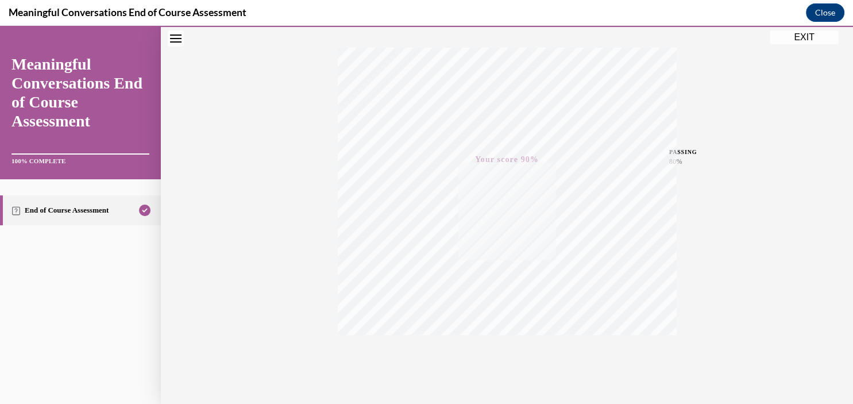
scroll to position [210, 0]
click at [787, 33] on button "EXIT" at bounding box center [804, 37] width 69 height 14
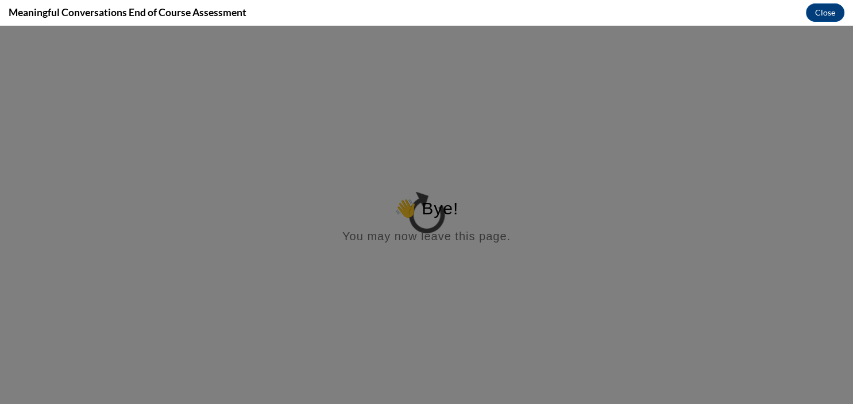
scroll to position [0, 0]
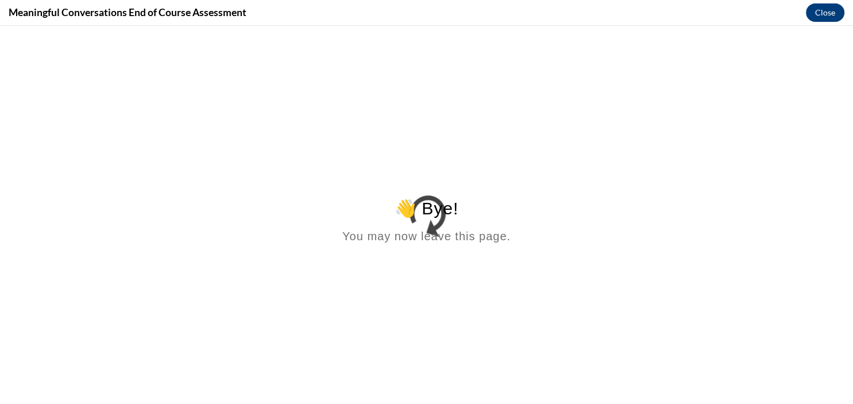
click at [826, 6] on button "Close" at bounding box center [825, 12] width 38 height 18
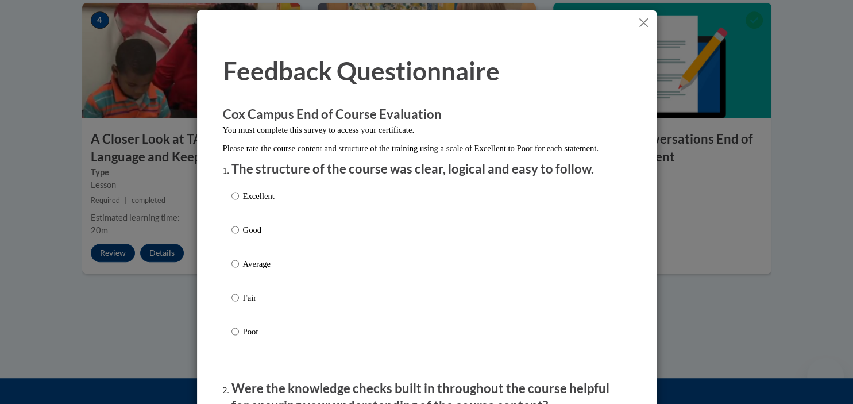
scroll to position [151, 0]
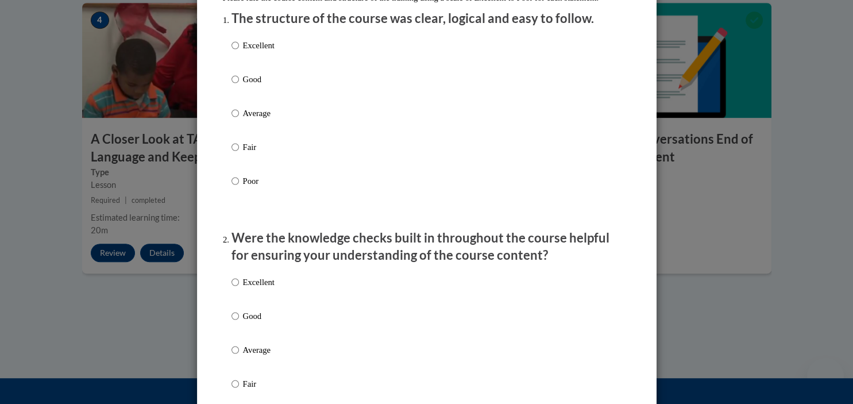
click at [255, 52] on p "Excellent" at bounding box center [259, 45] width 32 height 13
click at [239, 52] on input "Excellent" at bounding box center [235, 45] width 7 height 13
radio input "true"
click at [263, 288] on p "Excellent" at bounding box center [259, 282] width 32 height 13
click at [239, 288] on input "Excellent" at bounding box center [235, 282] width 7 height 13
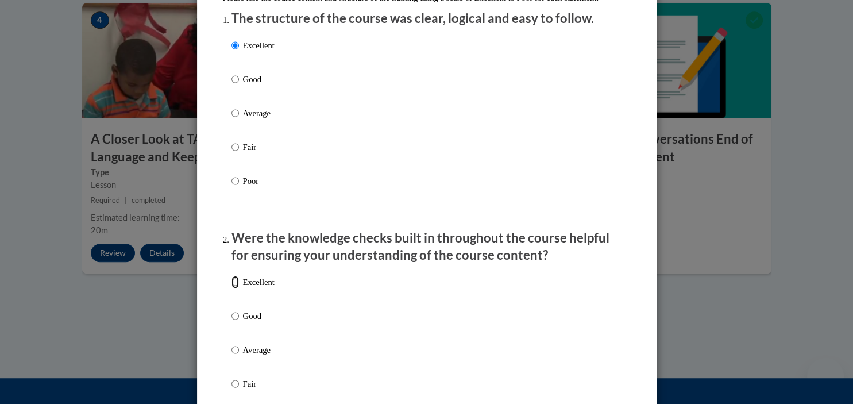
radio input "true"
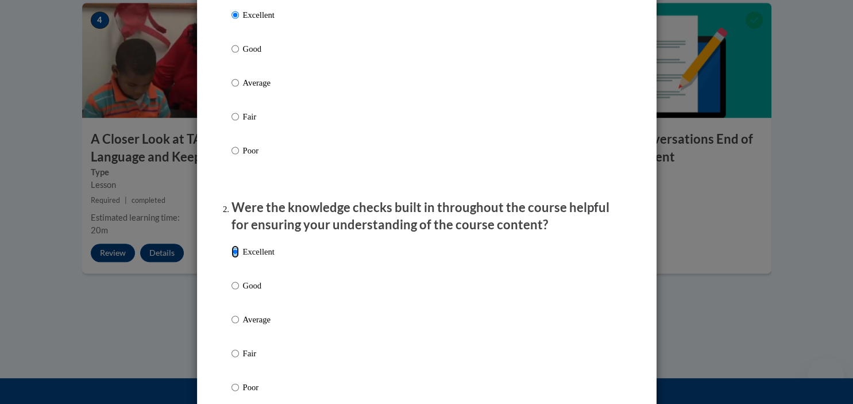
scroll to position [0, 0]
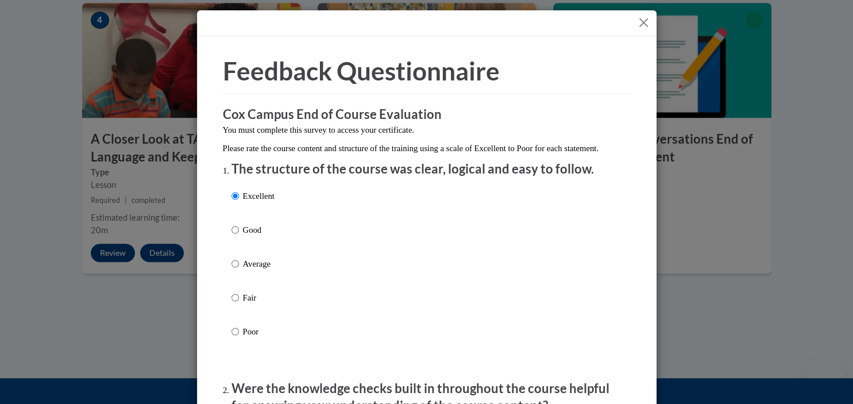
click at [635, 28] on div at bounding box center [427, 23] width 460 height 26
click at [645, 29] on button "Close" at bounding box center [644, 23] width 14 height 14
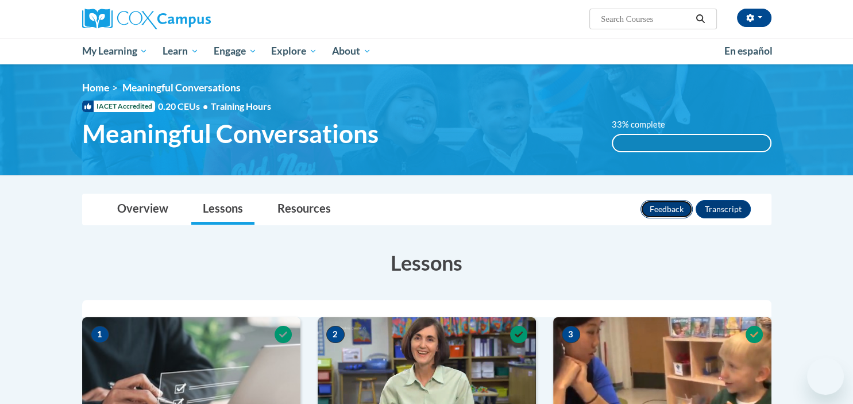
click at [667, 213] on button "Feedback" at bounding box center [667, 209] width 52 height 18
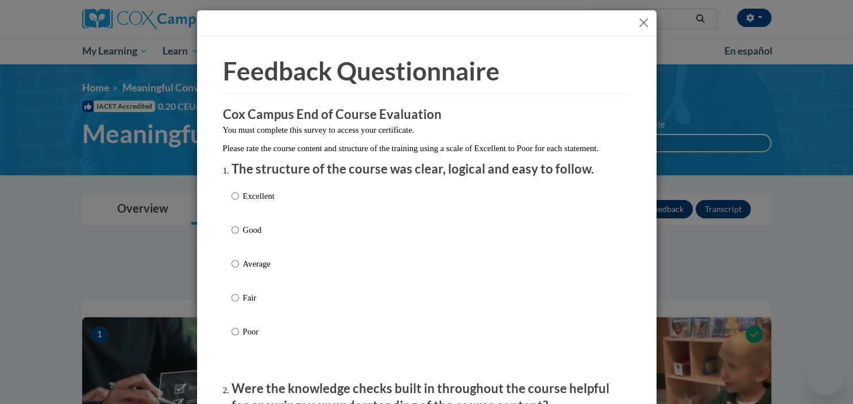
click at [260, 201] on div "Excellent Good Average Fair Poor" at bounding box center [253, 273] width 43 height 178
click at [277, 199] on div "Excellent Good Average Fair Poor" at bounding box center [427, 277] width 391 height 187
click at [254, 202] on p "Excellent" at bounding box center [259, 196] width 32 height 13
click at [239, 202] on input "Excellent" at bounding box center [235, 196] width 7 height 13
radio input "true"
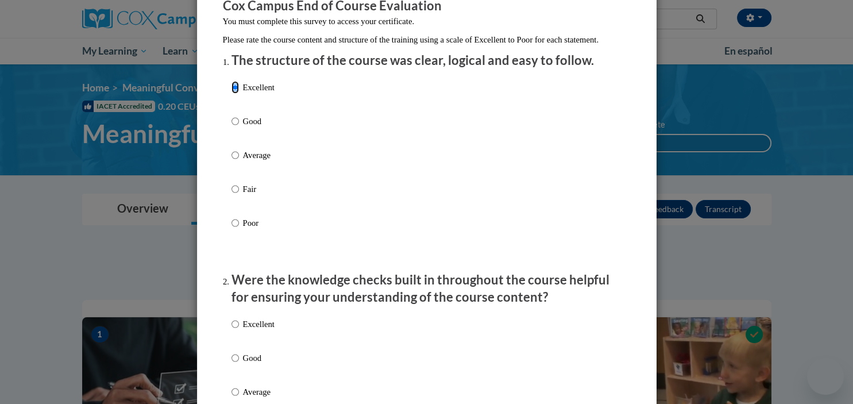
scroll to position [187, 0]
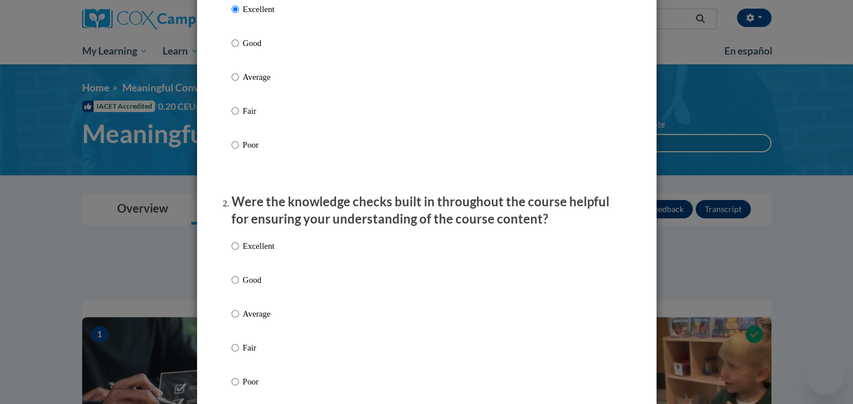
click at [259, 252] on p "Excellent" at bounding box center [259, 246] width 32 height 13
click at [239, 252] on input "Excellent" at bounding box center [235, 246] width 7 height 13
radio input "true"
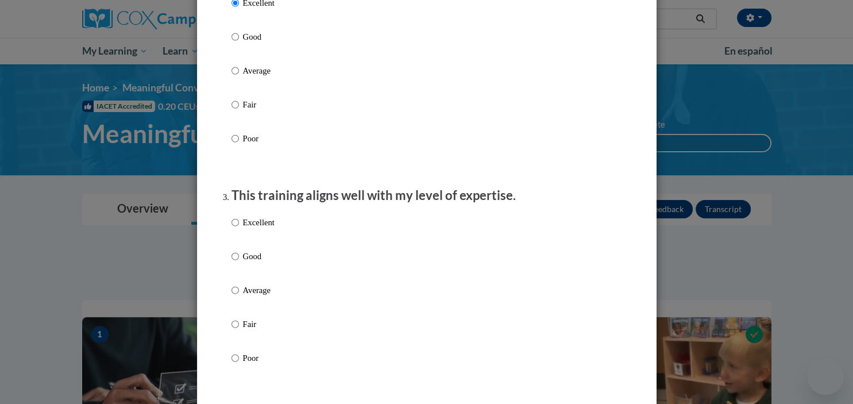
click at [257, 229] on p "Excellent" at bounding box center [259, 222] width 32 height 13
click at [239, 229] on input "Excellent" at bounding box center [235, 222] width 7 height 13
radio input "true"
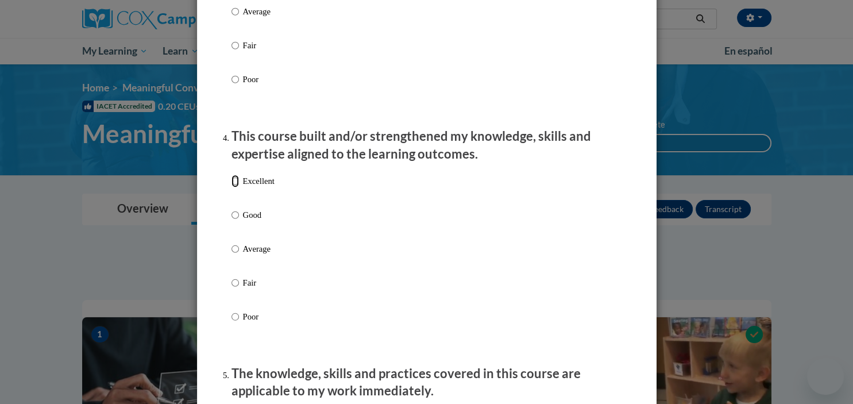
click at [239, 187] on input "Excellent" at bounding box center [235, 181] width 7 height 13
radio input "true"
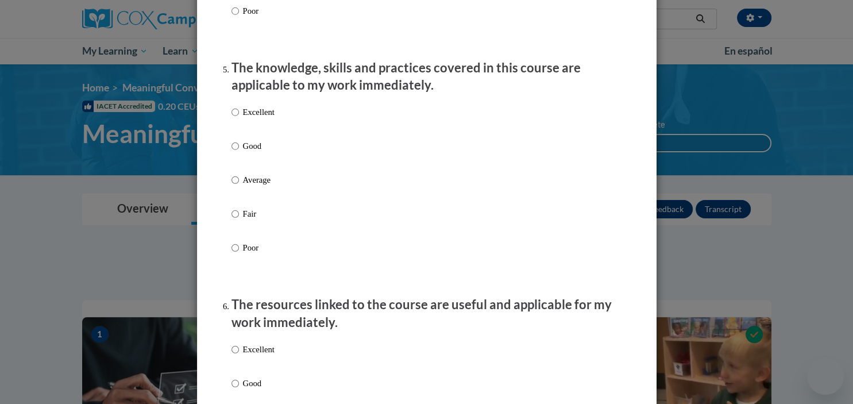
scroll to position [1027, 0]
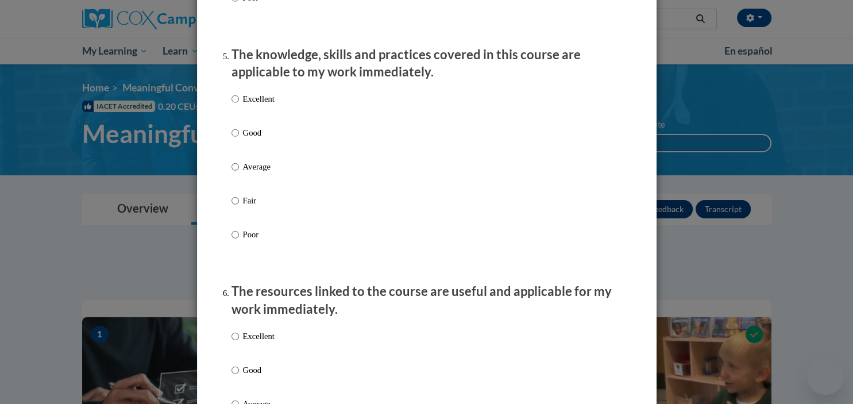
click at [260, 120] on label "Excellent" at bounding box center [253, 108] width 43 height 31
click at [239, 105] on input "Excellent" at bounding box center [235, 99] width 7 height 13
radio input "true"
click at [265, 342] on p "Excellent" at bounding box center [259, 336] width 32 height 13
click at [239, 342] on input "Excellent" at bounding box center [235, 336] width 7 height 13
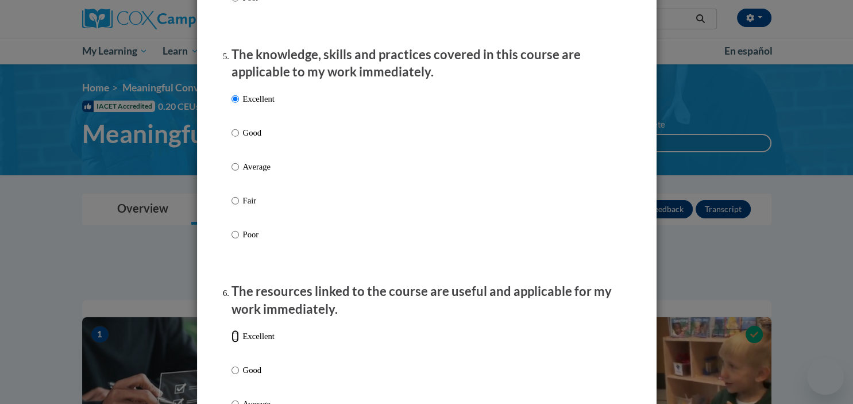
radio input "true"
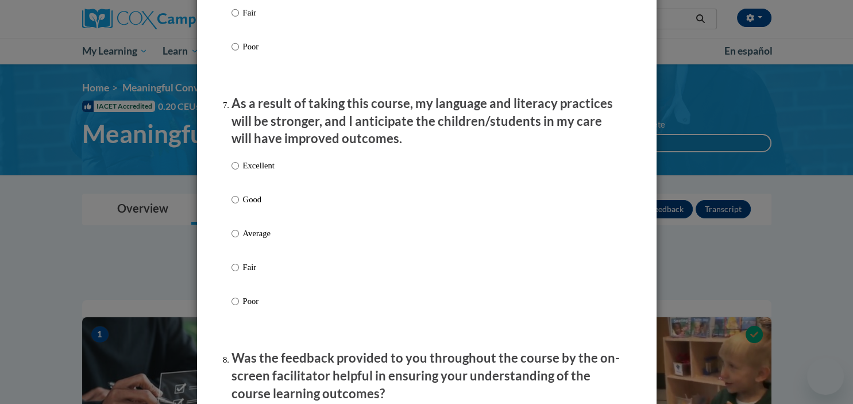
click at [261, 190] on label "Excellent" at bounding box center [253, 174] width 43 height 31
click at [239, 172] on input "Excellent" at bounding box center [235, 165] width 7 height 13
radio input "true"
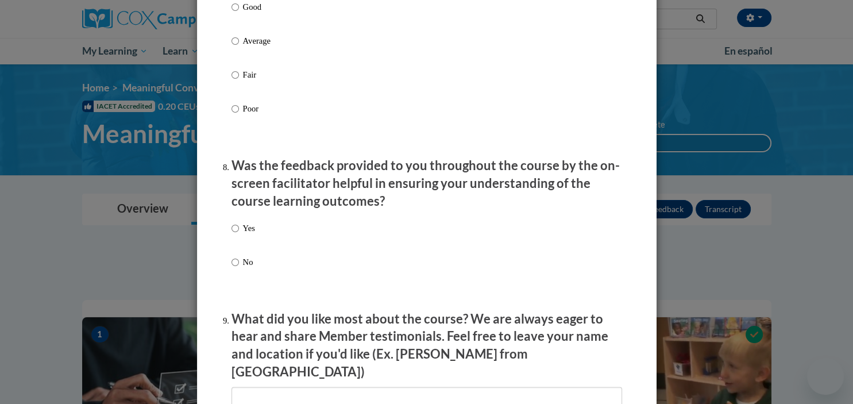
scroll to position [1666, 0]
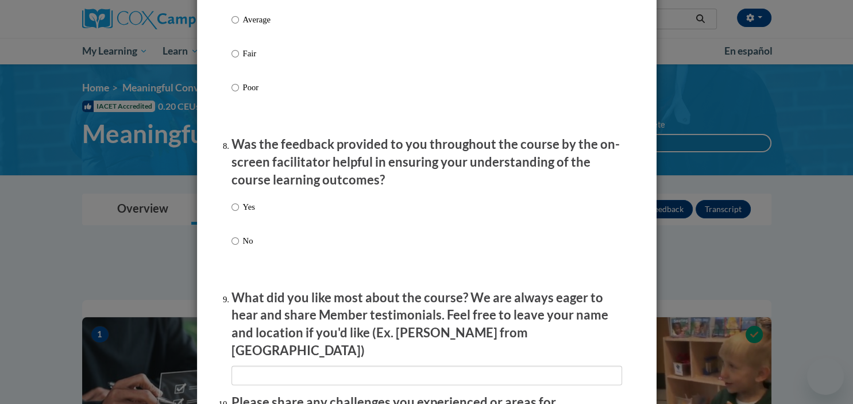
click at [247, 213] on p "Yes" at bounding box center [249, 207] width 12 height 13
click at [239, 213] on input "Yes" at bounding box center [235, 207] width 7 height 13
radio input "true"
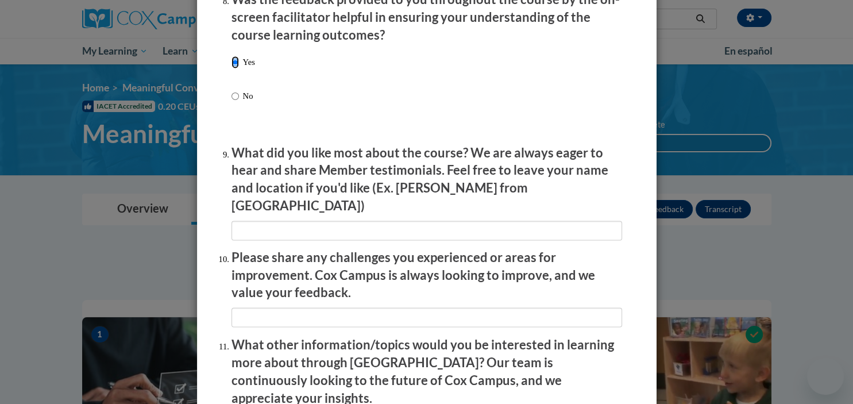
scroll to position [1863, 0]
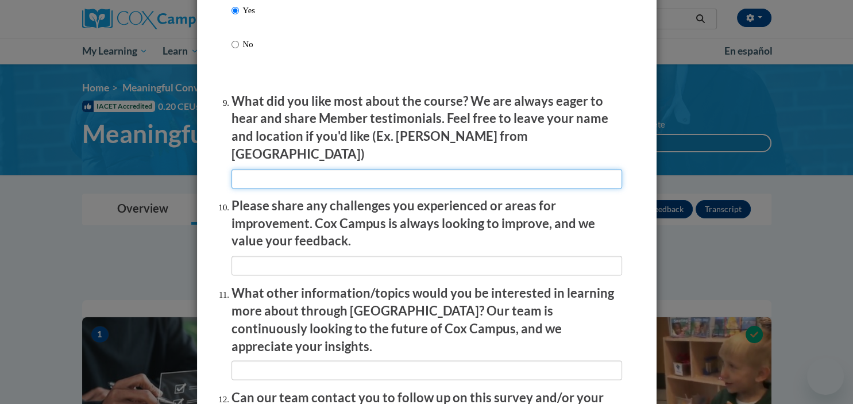
click at [491, 169] on input "textbox" at bounding box center [427, 179] width 391 height 20
type input "n"
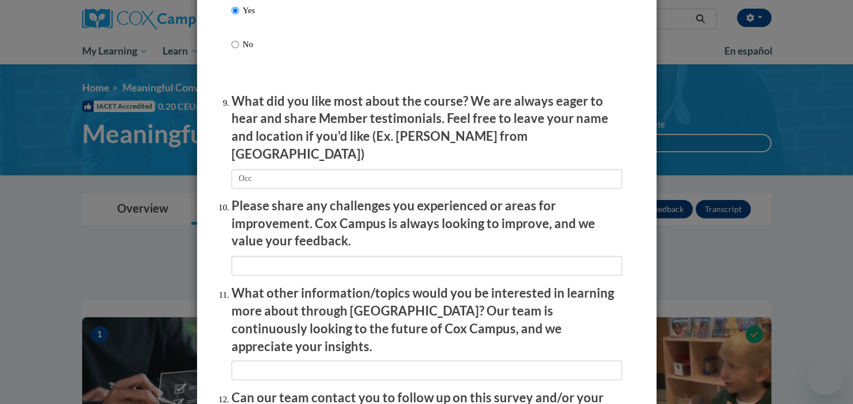
click at [316, 197] on p "Please share any challenges you experienced or areas for improvement. Cox Campu…" at bounding box center [427, 223] width 391 height 53
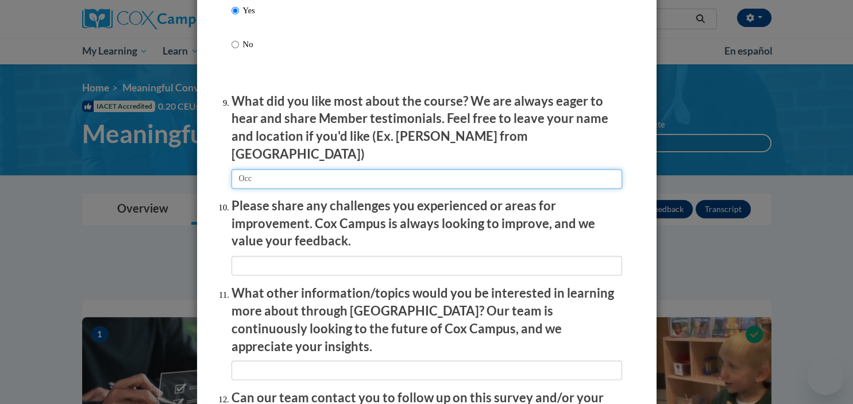
click at [355, 169] on input "textbox" at bounding box center [427, 179] width 391 height 20
type input "OCCRRA"
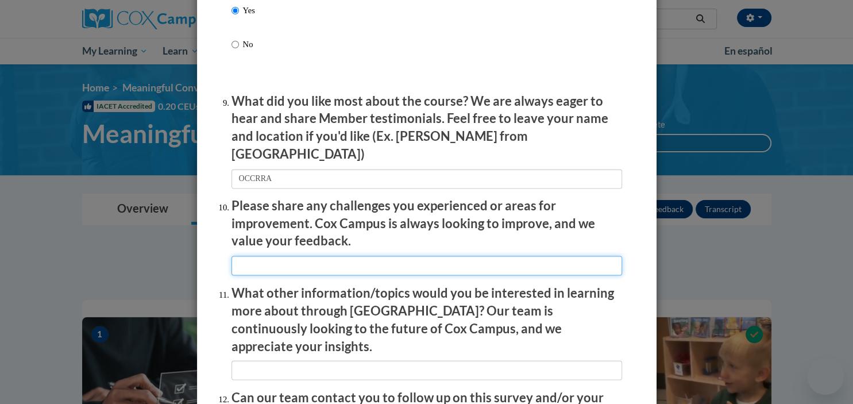
click at [376, 260] on input "textbox" at bounding box center [427, 266] width 391 height 20
type input "n/a"
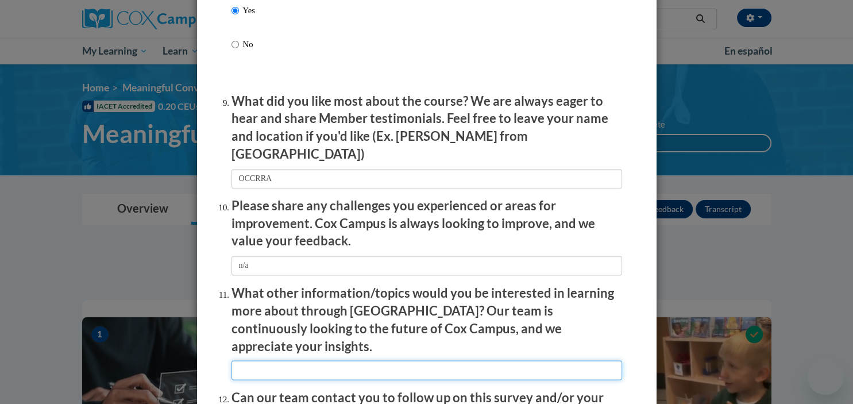
click at [325, 360] on input "textbox" at bounding box center [427, 370] width 391 height 20
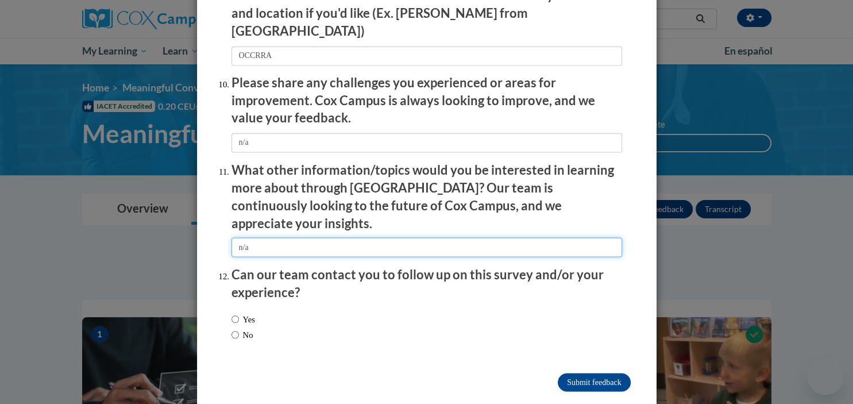
type input "n/a"
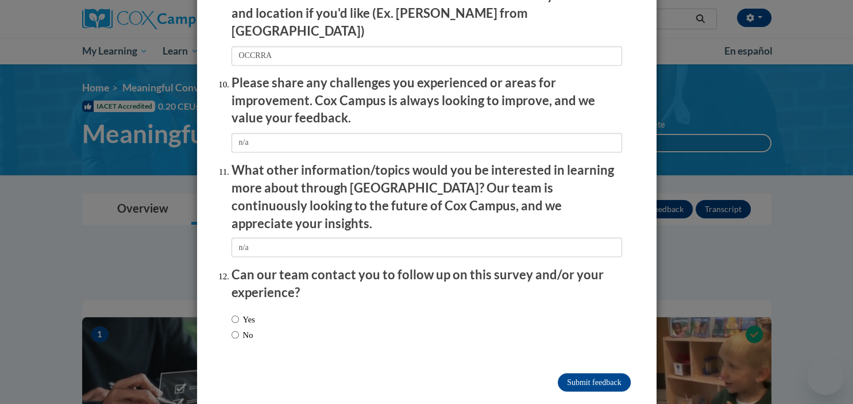
click at [248, 313] on label "Yes" at bounding box center [244, 319] width 24 height 13
click at [239, 313] on input "Yes" at bounding box center [235, 319] width 7 height 13
radio input "true"
click at [242, 328] on label "No" at bounding box center [243, 334] width 22 height 13
click at [239, 328] on input "No" at bounding box center [235, 334] width 7 height 13
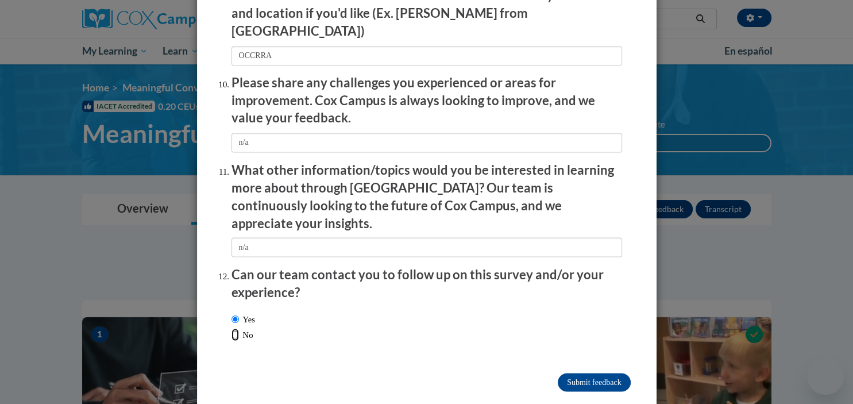
radio input "true"
click at [594, 373] on input "Submit feedback" at bounding box center [594, 382] width 72 height 18
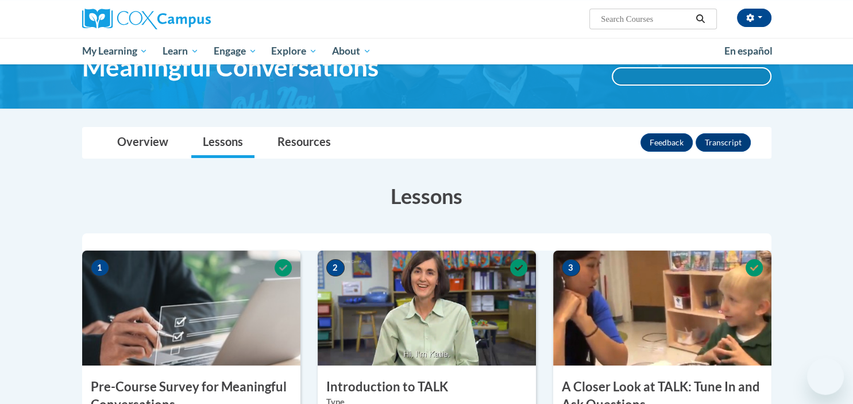
scroll to position [0, 0]
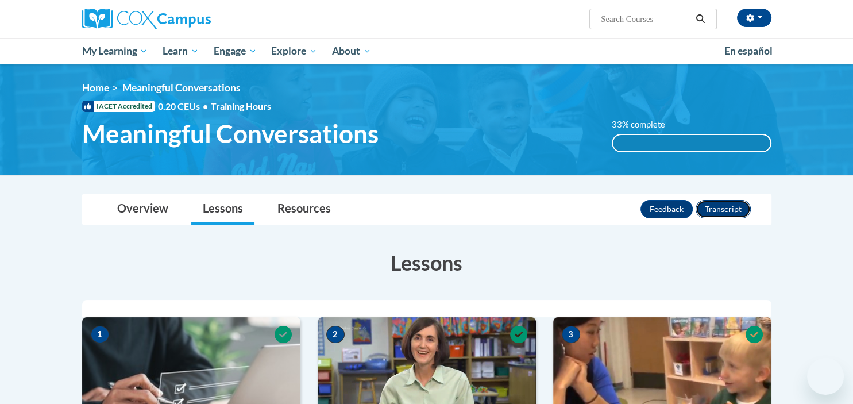
click at [733, 210] on button "Transcript" at bounding box center [723, 209] width 55 height 18
